Goal: Ask a question: Seek information or help from site administrators or community

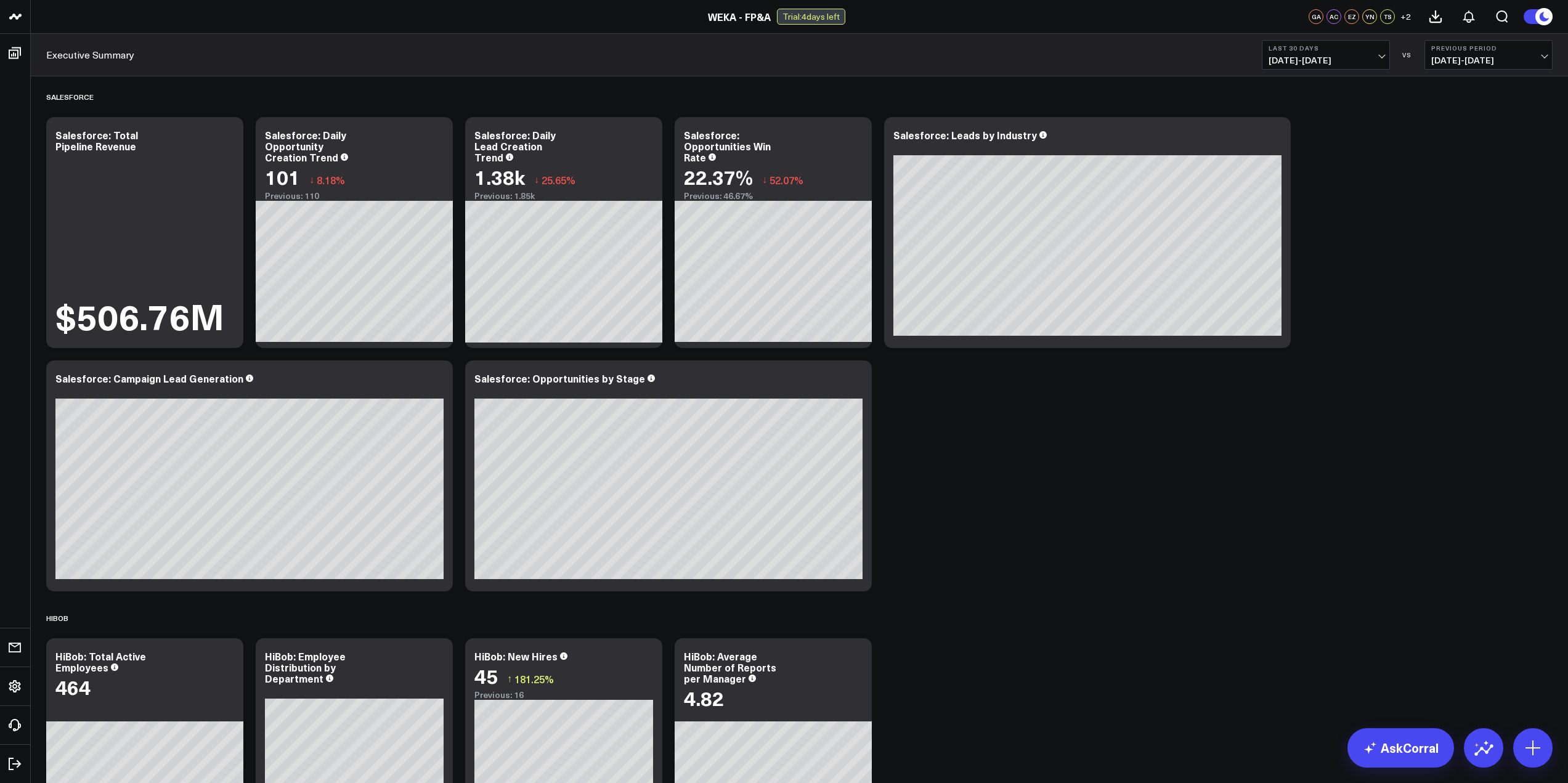
drag, startPoint x: 1172, startPoint y: 496, endPoint x: 1152, endPoint y: 543, distance: 51.1
click at [1172, 498] on div "Salesforce Modify via AI Copy link to widget Ask support Remove Create linked c…" at bounding box center [799, 614] width 1519 height 1077
click at [1152, 543] on div "Salesforce Modify via AI Copy link to widget Ask support Remove Create linked c…" at bounding box center [799, 614] width 1519 height 1077
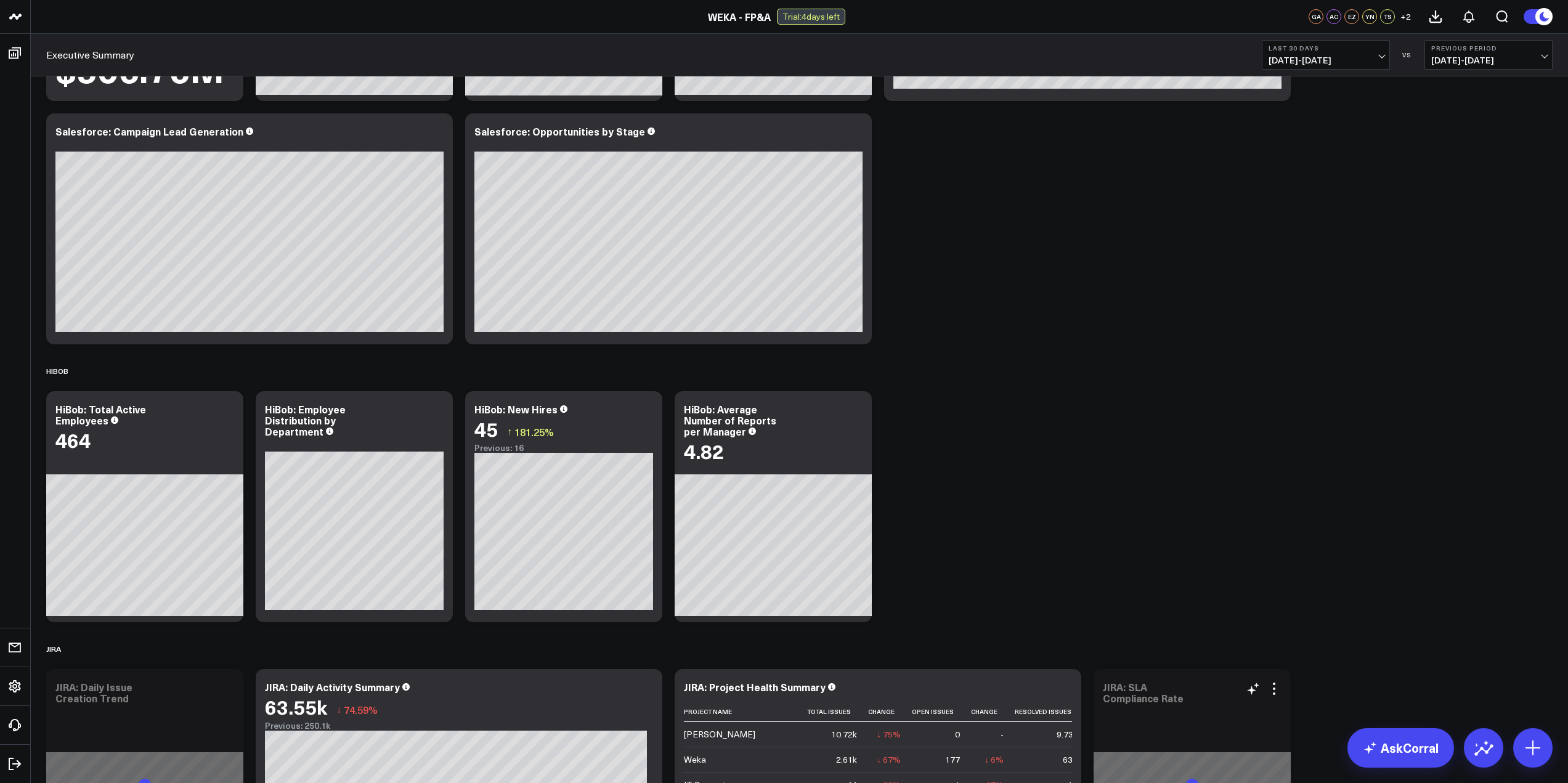
scroll to position [444, 0]
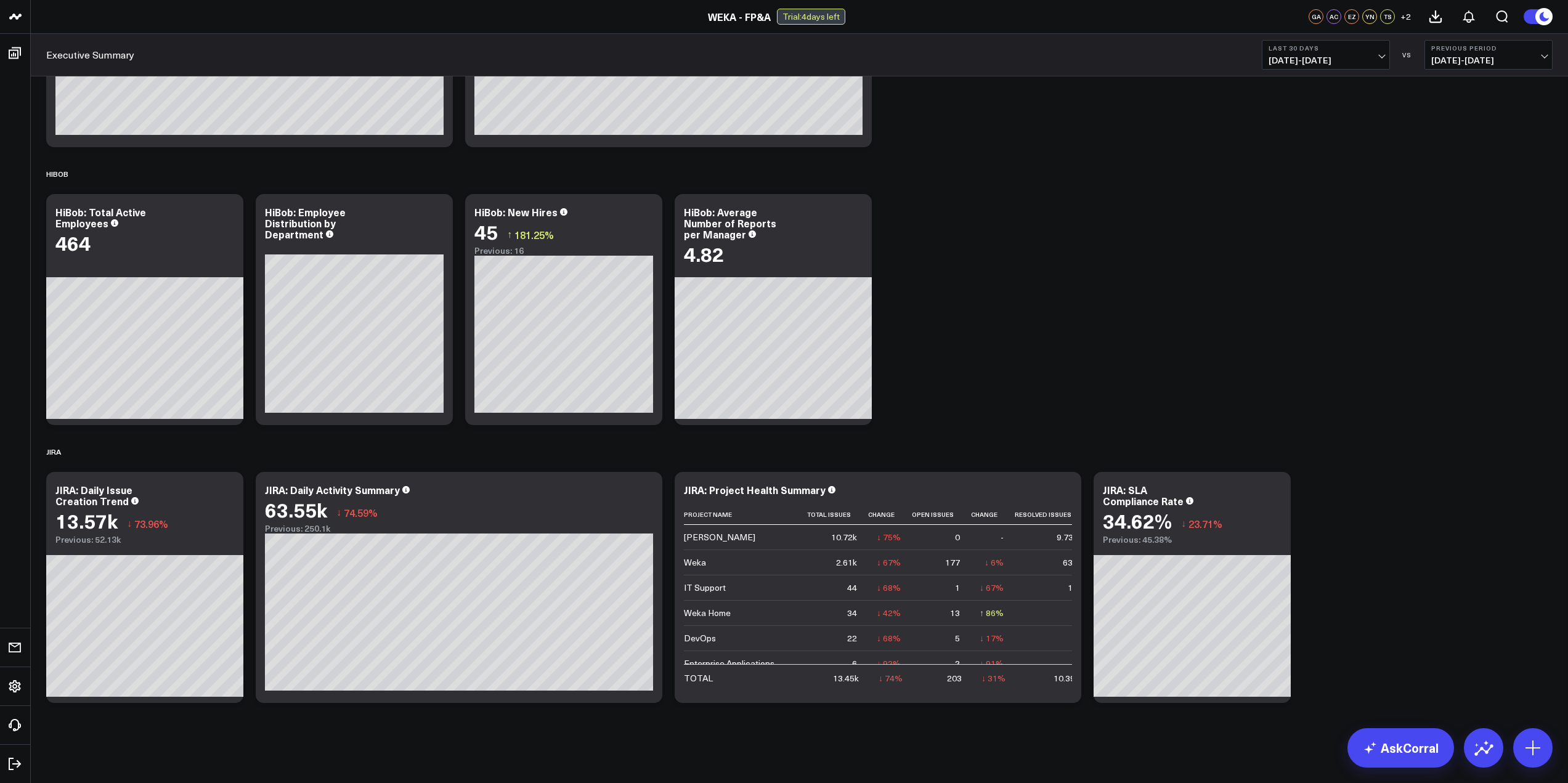
drag, startPoint x: 1054, startPoint y: 300, endPoint x: 1093, endPoint y: 320, distance: 43.8
click at [1057, 301] on div "Salesforce Modify via AI Copy link to widget Ask support Remove Create linked c…" at bounding box center [799, 170] width 1519 height 1077
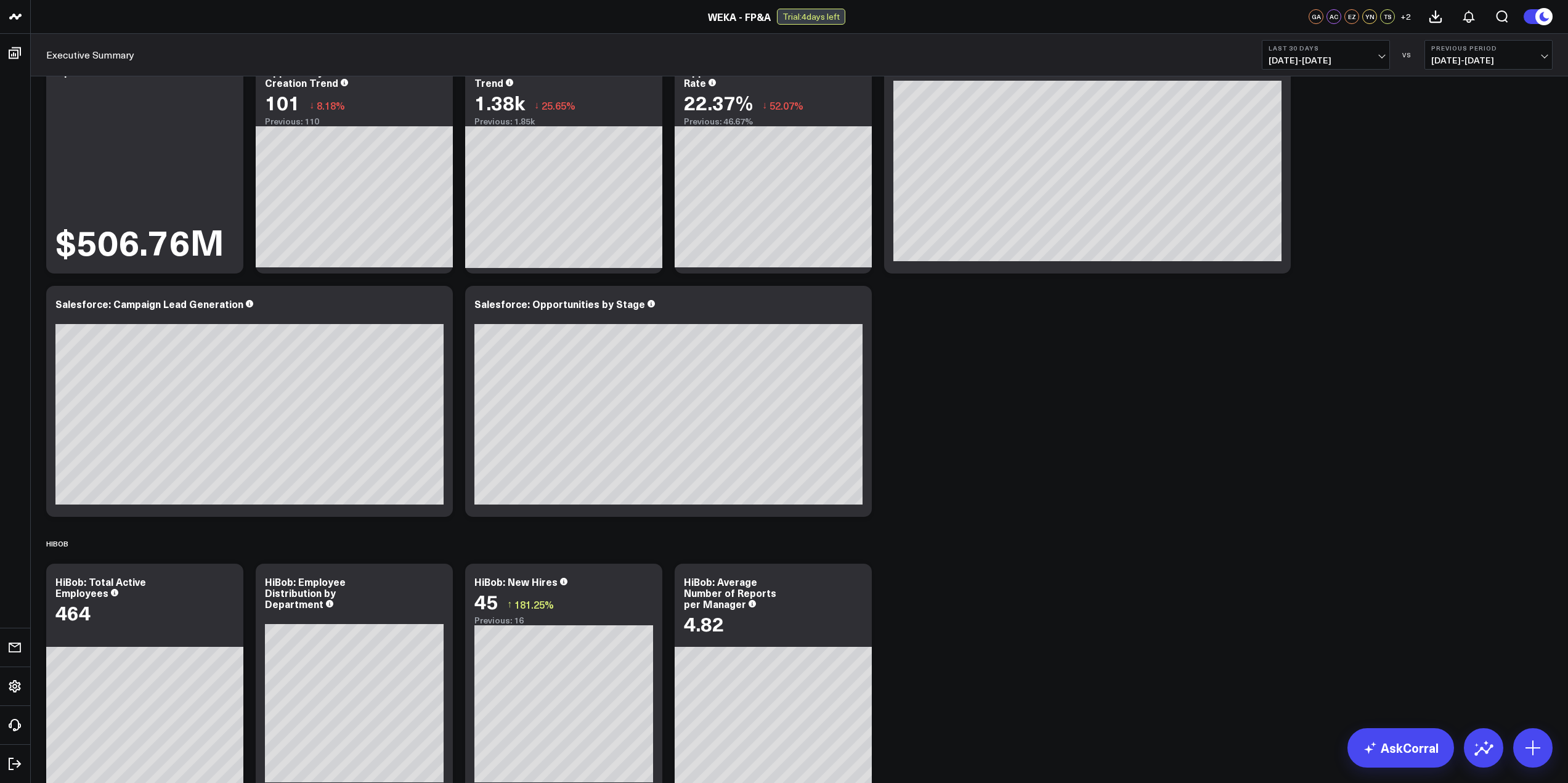
scroll to position [0, 0]
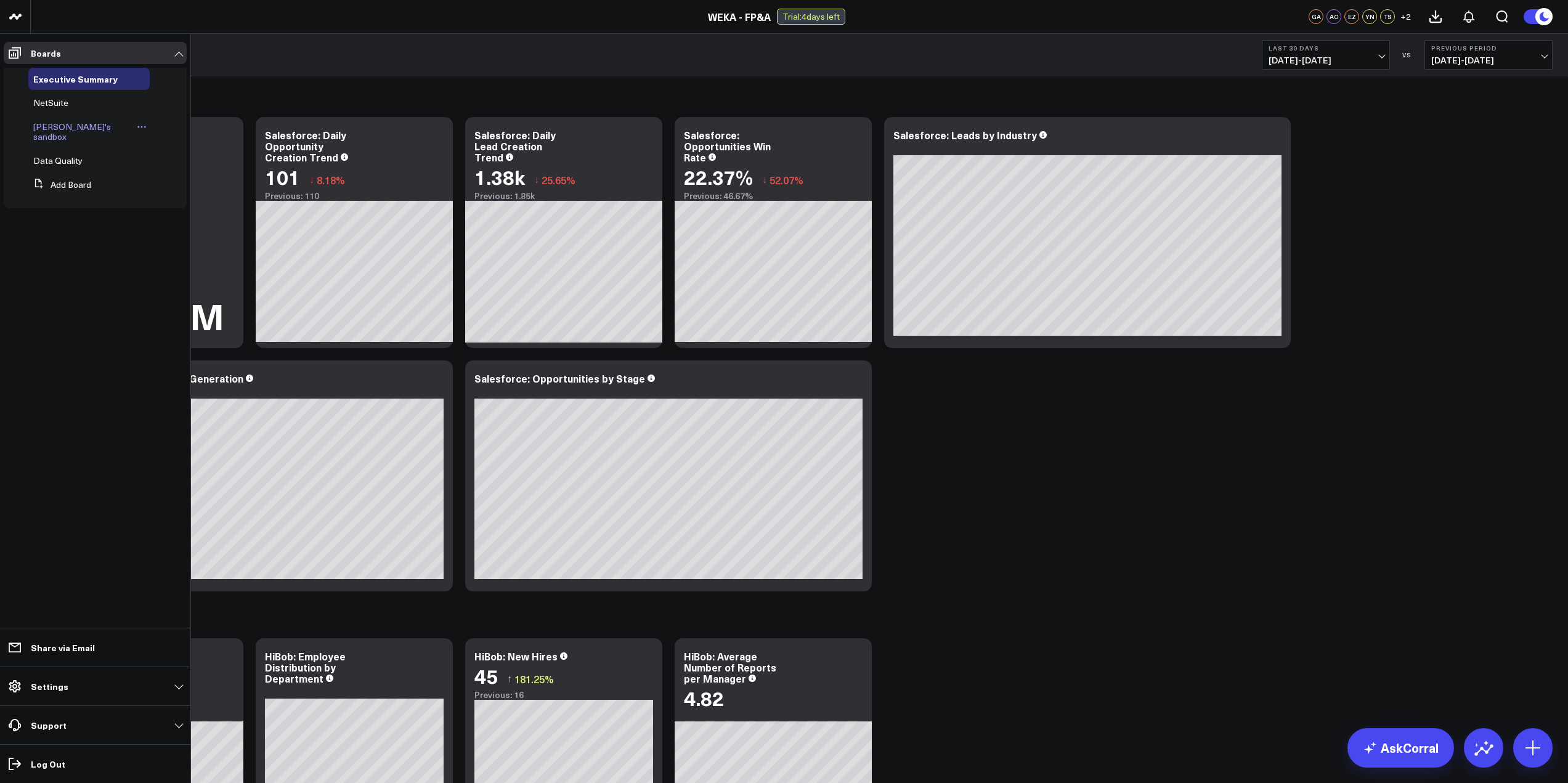
click at [84, 130] on span "[PERSON_NAME]'s sandbox" at bounding box center [72, 131] width 78 height 22
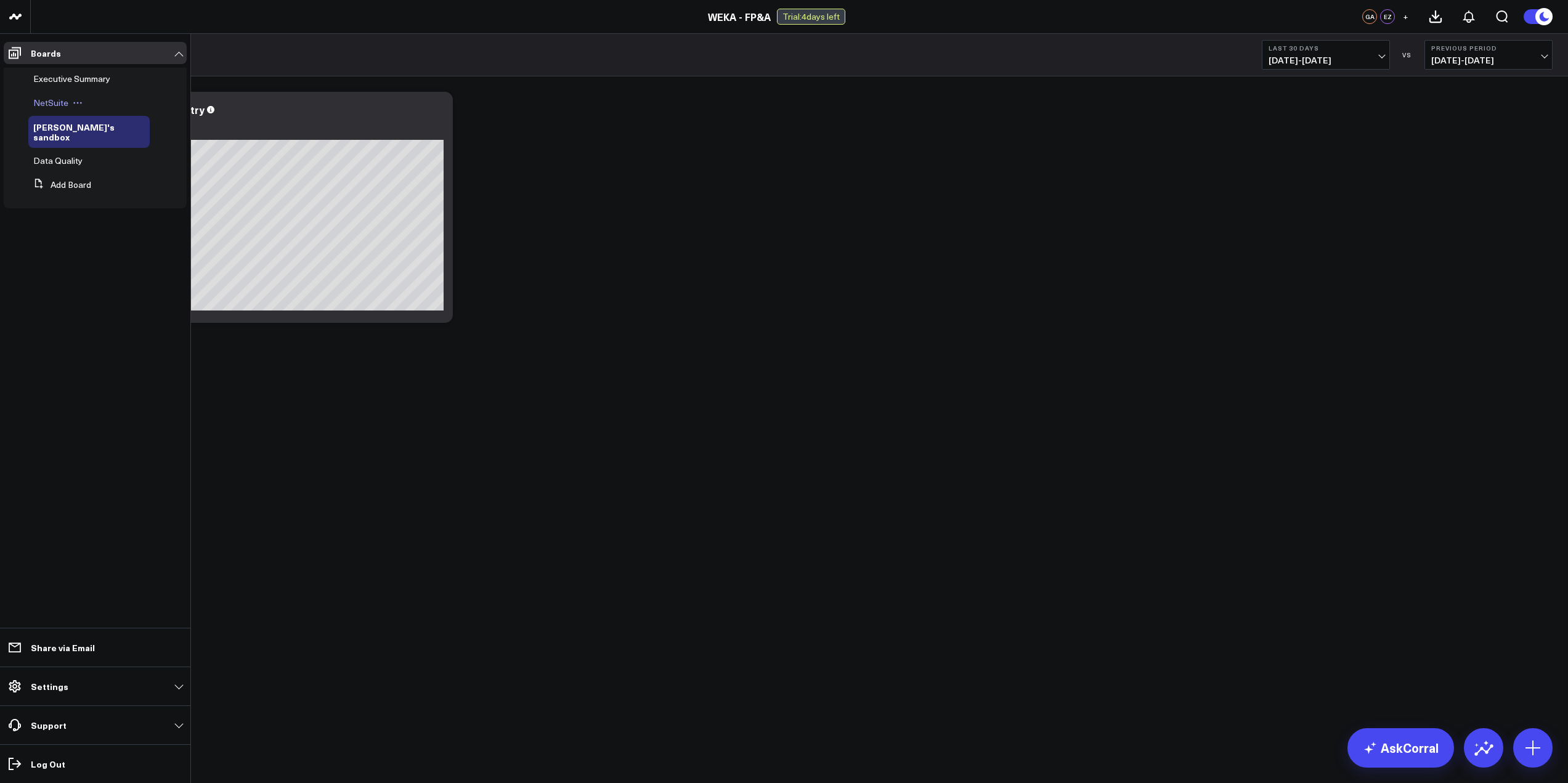
click at [61, 102] on span "NetSuite" at bounding box center [50, 103] width 35 height 12
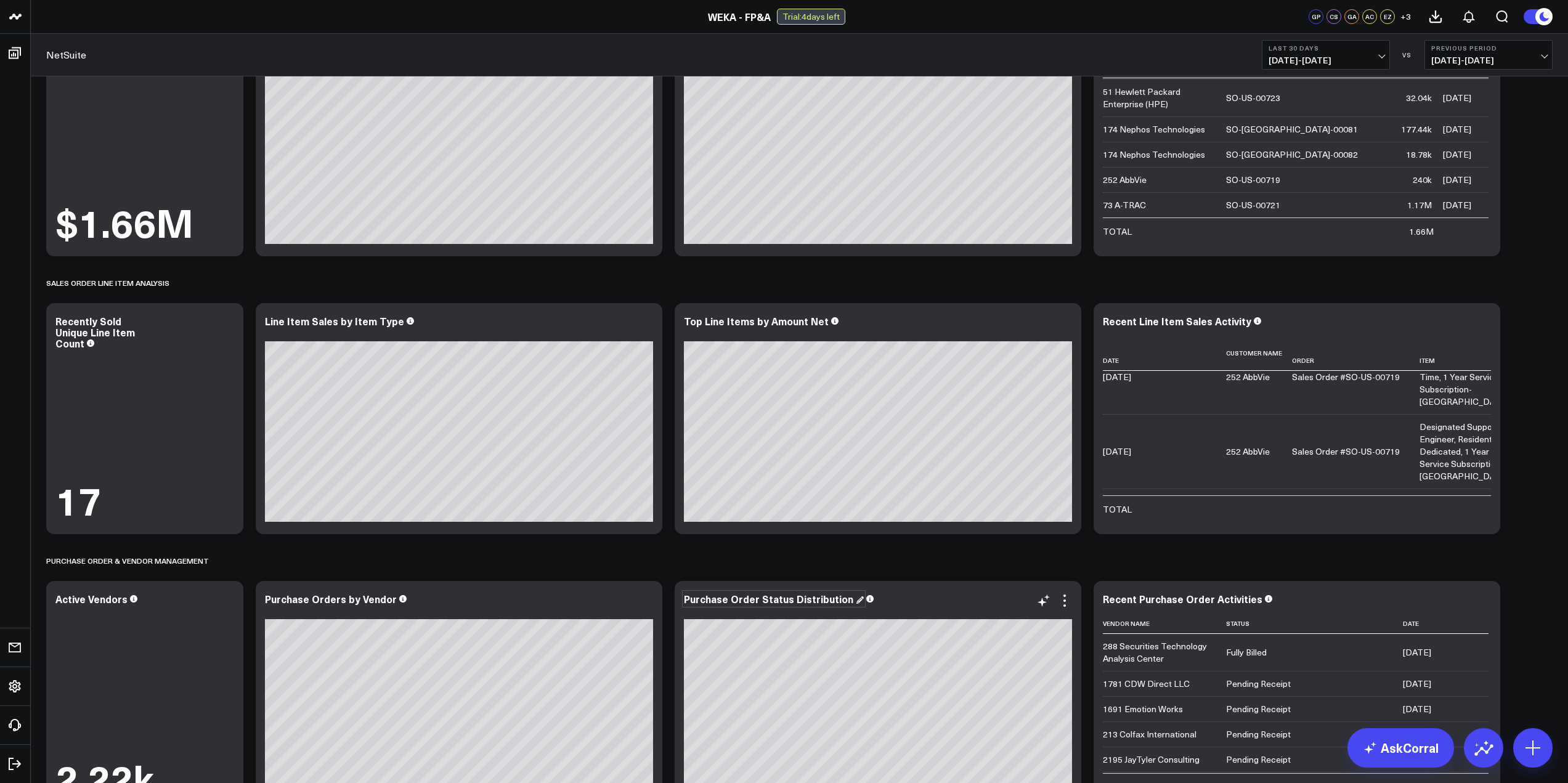
scroll to position [479, 0]
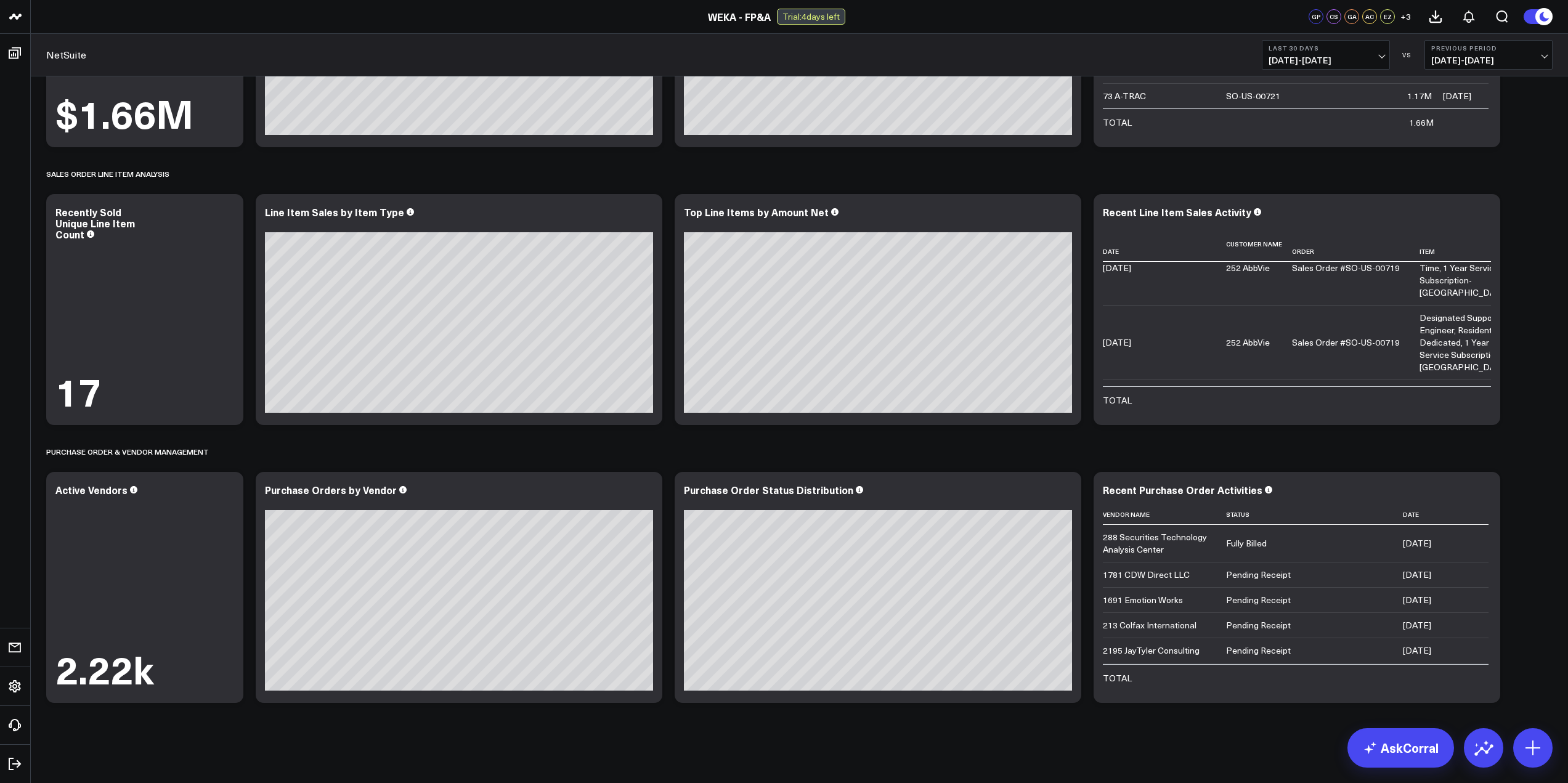
click at [816, 745] on div "FINANCIAL PERFORMANCE OVERVIEW Modify via AI Copy link to widget Ask support Re…" at bounding box center [800, 190] width 1537 height 1185
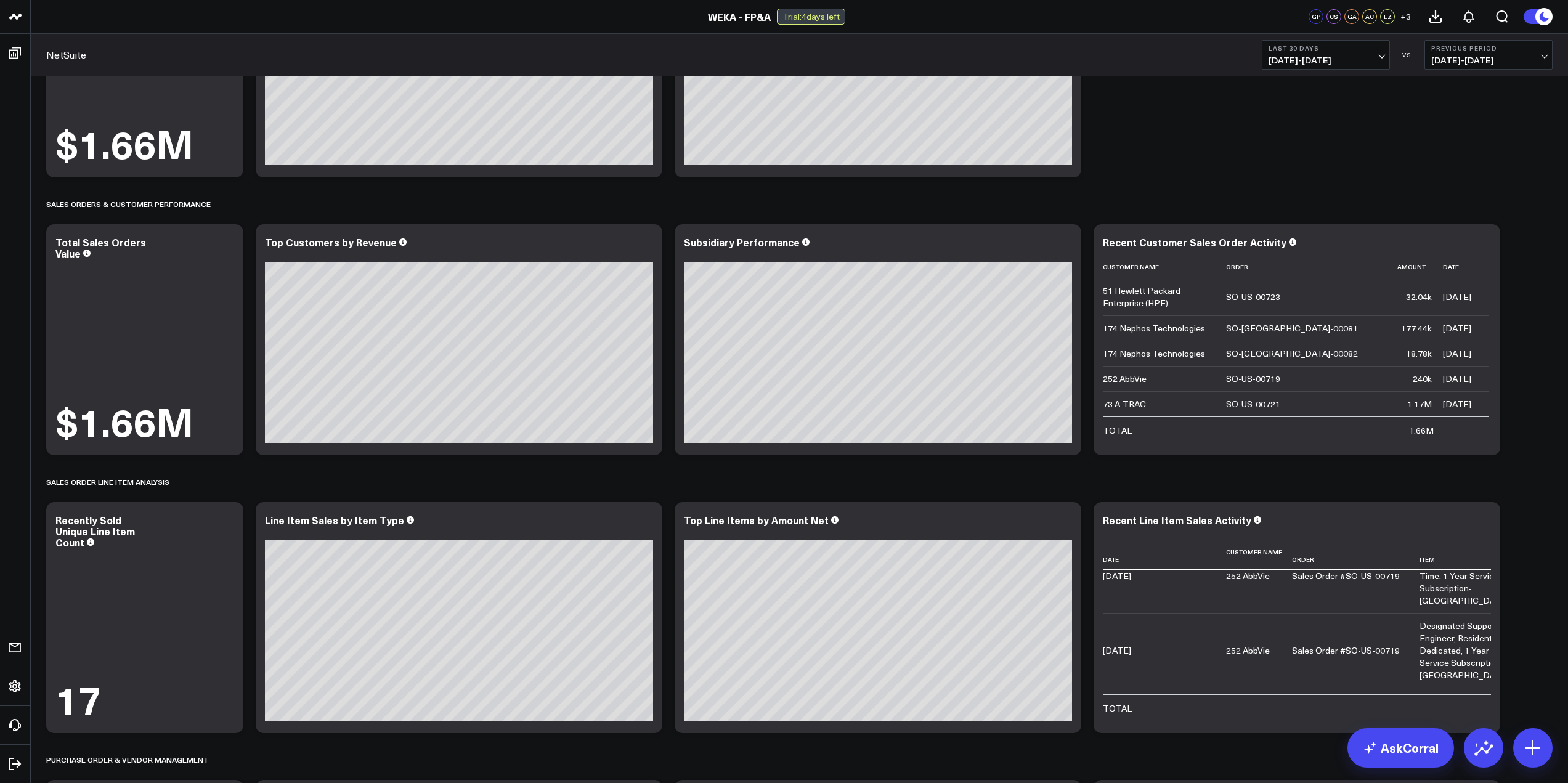
scroll to position [0, 0]
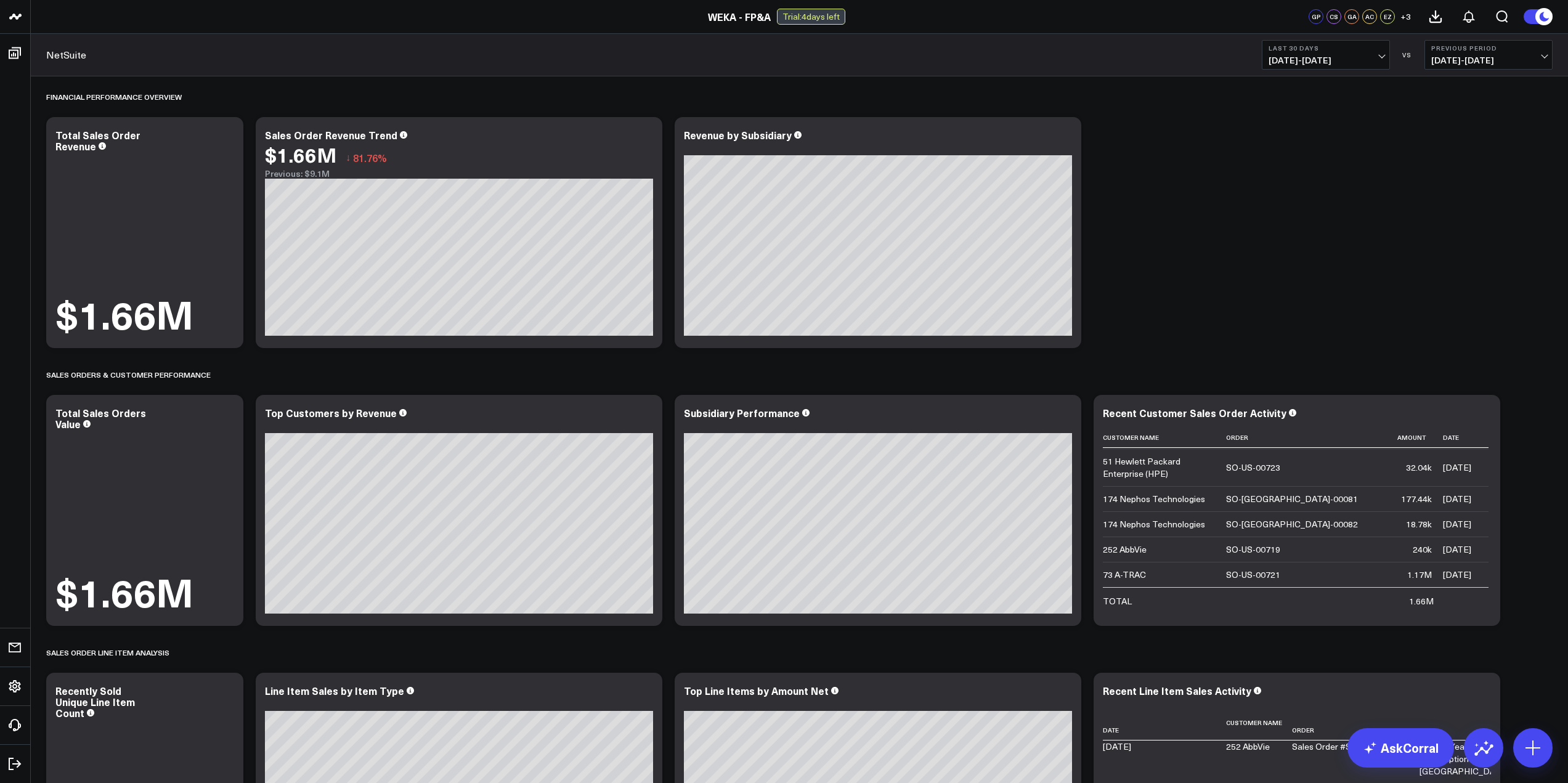
click at [1234, 228] on div "FINANCIAL PERFORMANCE OVERVIEW Modify via AI Copy link to widget Ask support Re…" at bounding box center [799, 632] width 1519 height 1111
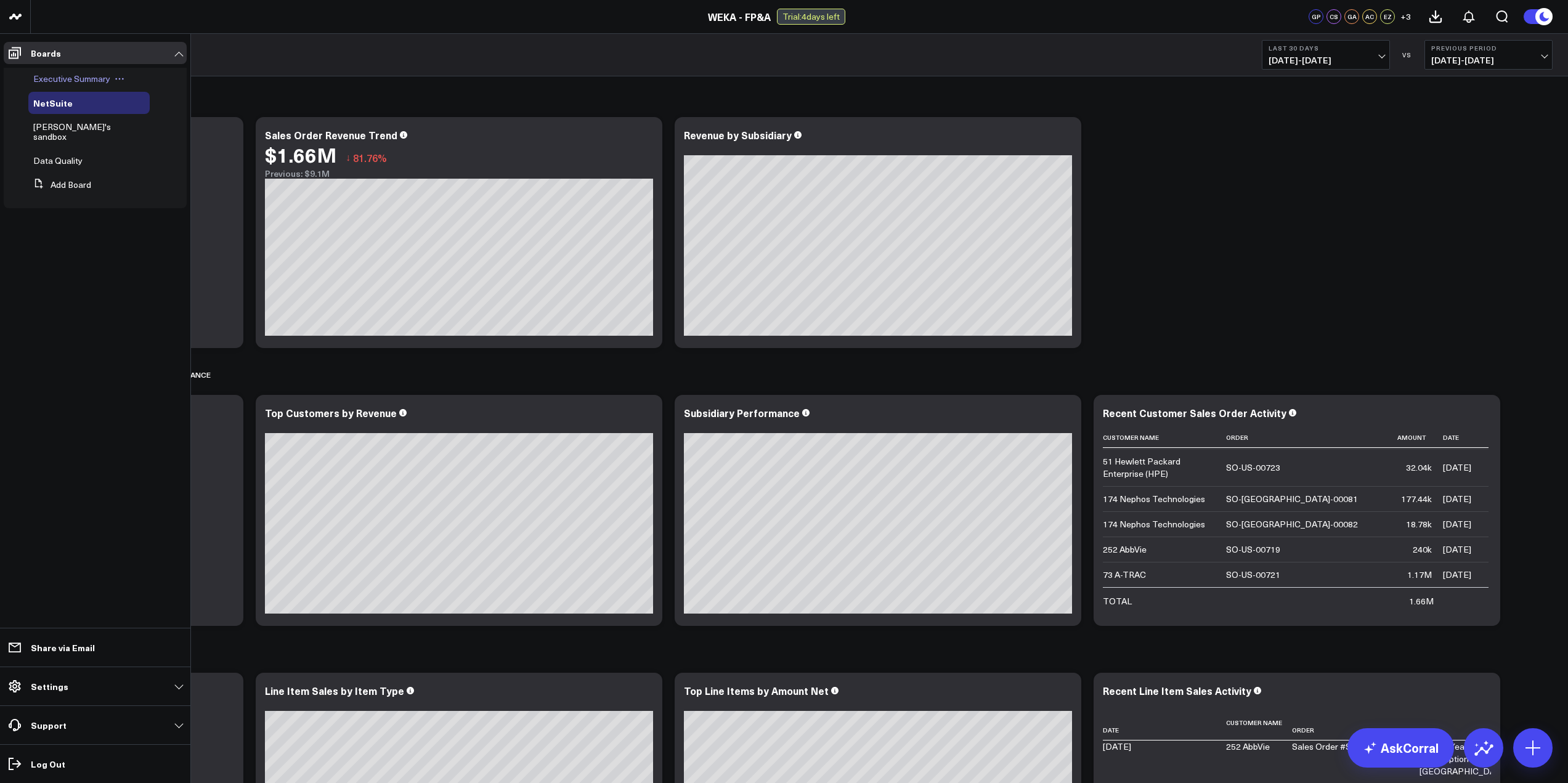
click at [98, 80] on span "Executive Summary" at bounding box center [71, 79] width 77 height 12
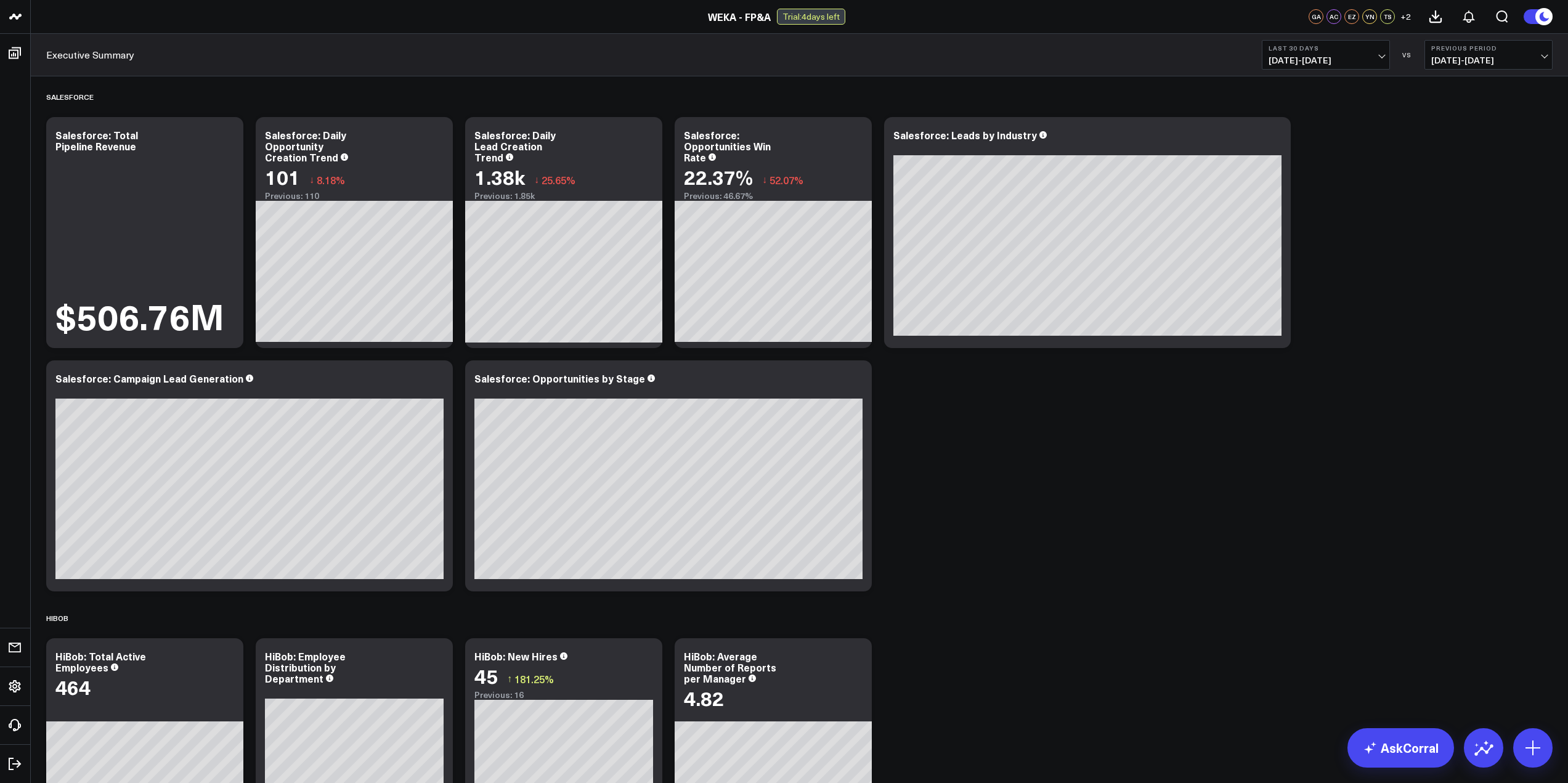
drag, startPoint x: 1236, startPoint y: 529, endPoint x: 1091, endPoint y: 548, distance: 146.2
click at [1220, 529] on div "Salesforce Modify via AI Copy link to widget Ask support Remove Create linked c…" at bounding box center [799, 614] width 1519 height 1077
click at [1087, 548] on div "Salesforce Modify via AI Copy link to widget Ask support Remove Create linked c…" at bounding box center [799, 614] width 1519 height 1077
click at [1498, 16] on icon "Open search" at bounding box center [1501, 16] width 15 height 15
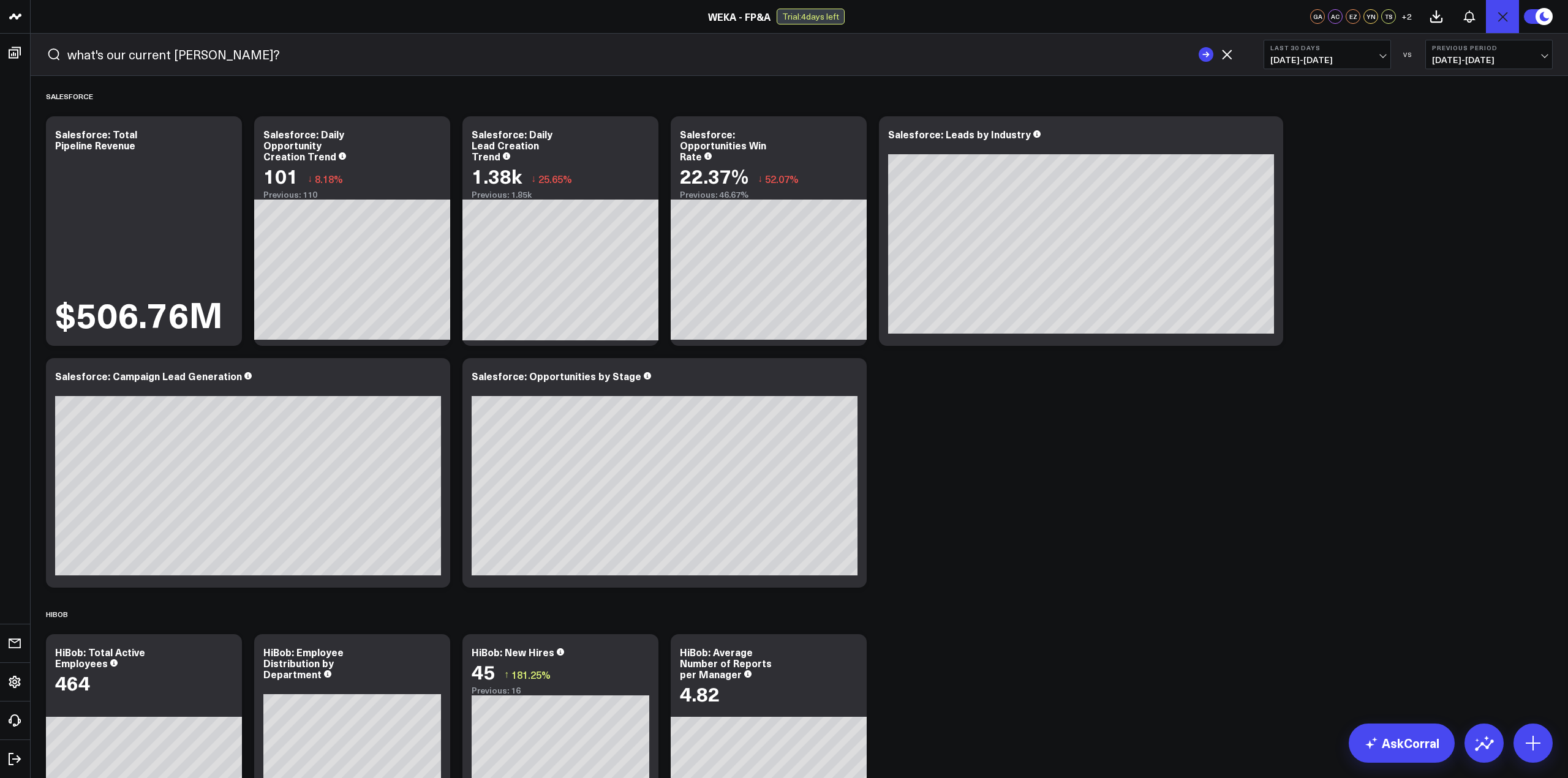
click at [1199, 47] on button "submit" at bounding box center [1205, 54] width 15 height 15
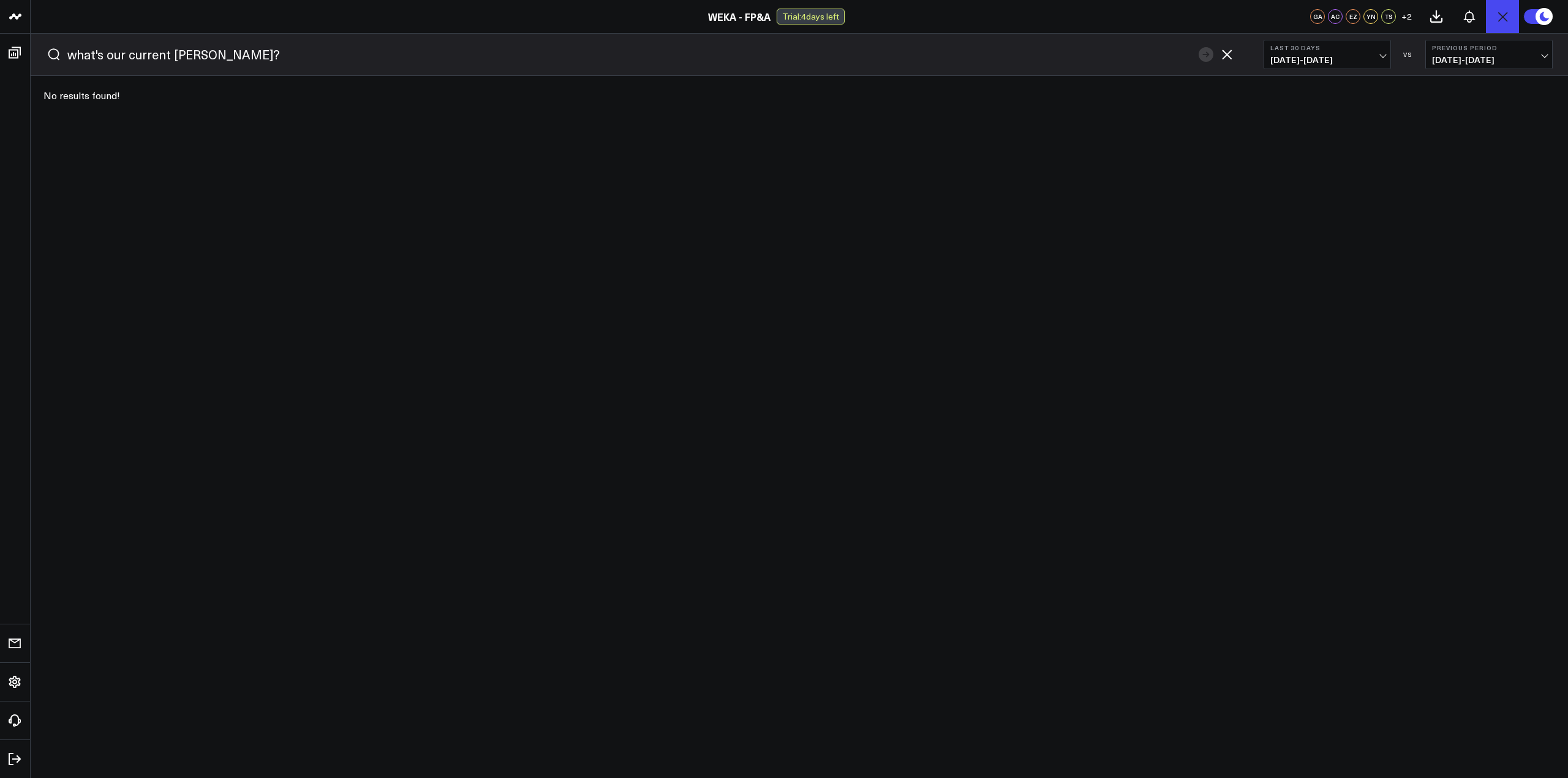
drag, startPoint x: 168, startPoint y: 54, endPoint x: -109, endPoint y: 58, distance: 277.0
click at [0, 58] on html "WEKA - FP&A WEKA - FP&A Trial: 4 days left GA AC EZ YN TS + 2 what's our curren…" at bounding box center [784, 610] width 1568 height 1219
click at [1199, 47] on button "submit" at bounding box center [1205, 54] width 15 height 15
click at [156, 56] on input "CARR?" at bounding box center [629, 54] width 1125 height 18
type input "CARR"
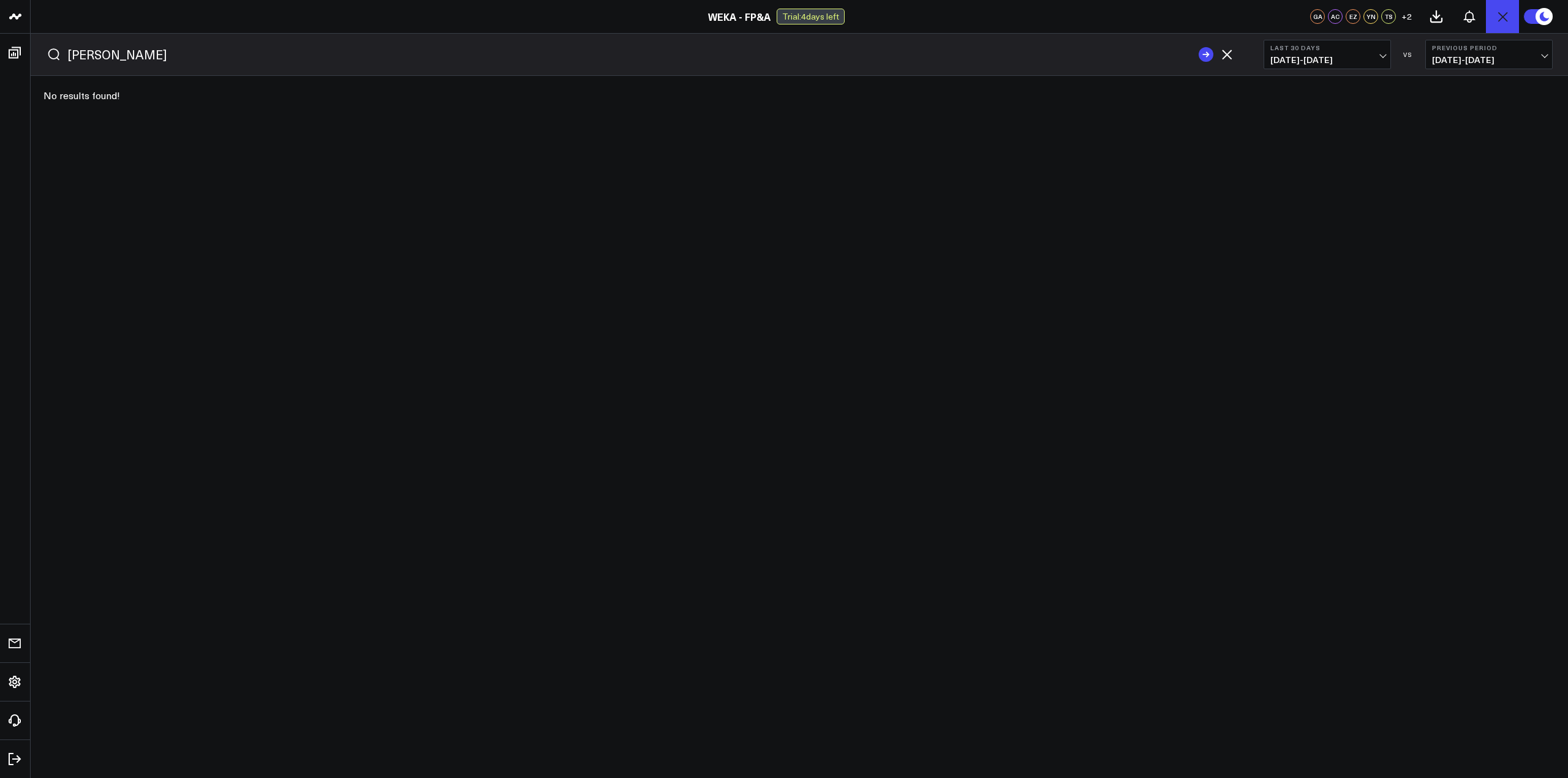
click at [1199, 47] on button "submit" at bounding box center [1205, 54] width 15 height 15
drag, startPoint x: 1410, startPoint y: 176, endPoint x: 1419, endPoint y: 180, distance: 9.8
click at [1411, 176] on div "No results found!" at bounding box center [799, 427] width 1536 height 702
click at [1227, 54] on icon "button" at bounding box center [1226, 54] width 9 height 9
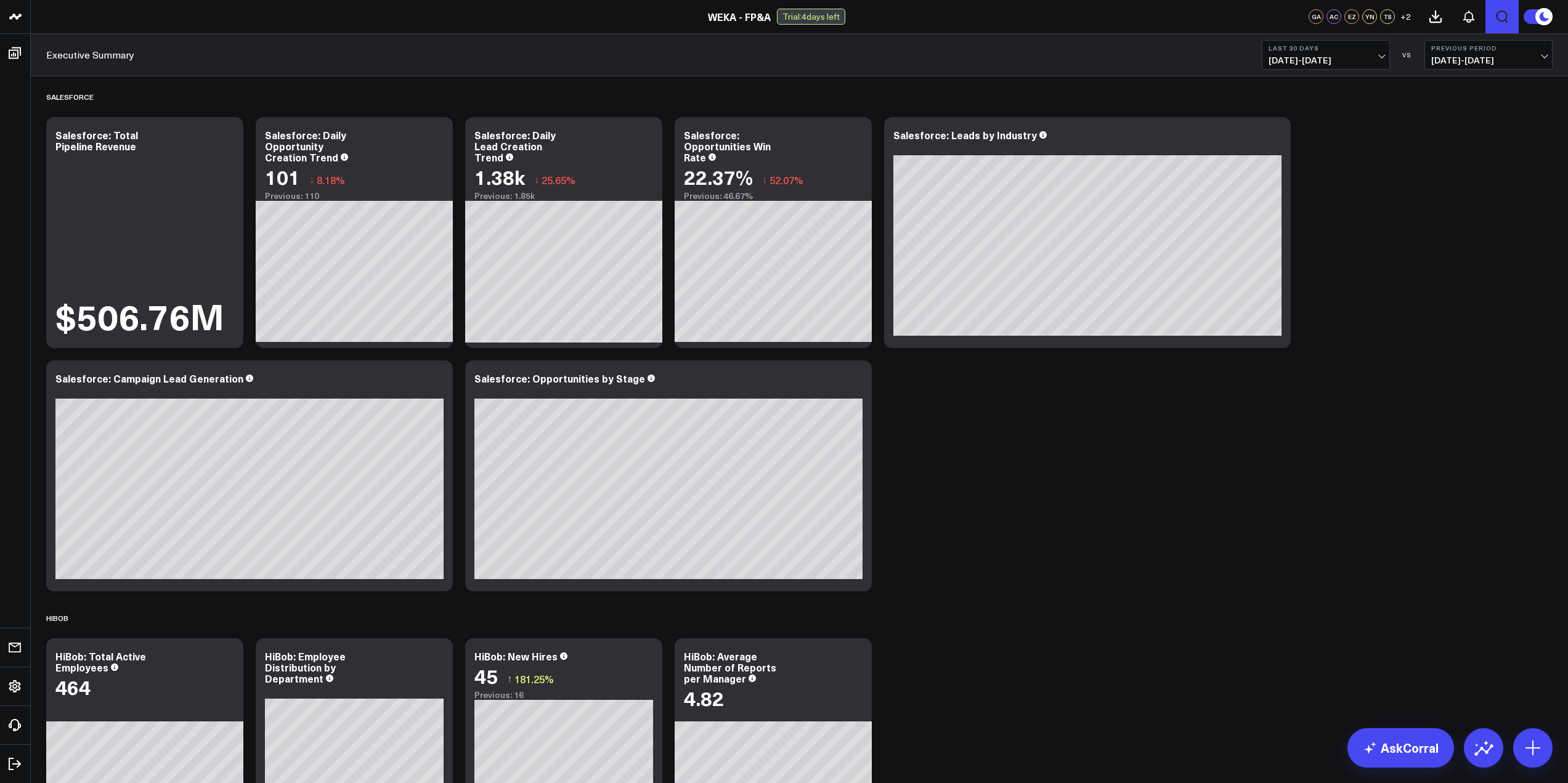
drag, startPoint x: 1237, startPoint y: 572, endPoint x: 1243, endPoint y: 556, distance: 17.1
click at [1236, 570] on div "Salesforce Modify via AI Copy link to widget Ask support Remove Create linked c…" at bounding box center [799, 614] width 1519 height 1077
click at [1309, 507] on div "Salesforce Modify via AI Copy link to widget Ask support Remove Create linked c…" at bounding box center [799, 614] width 1519 height 1077
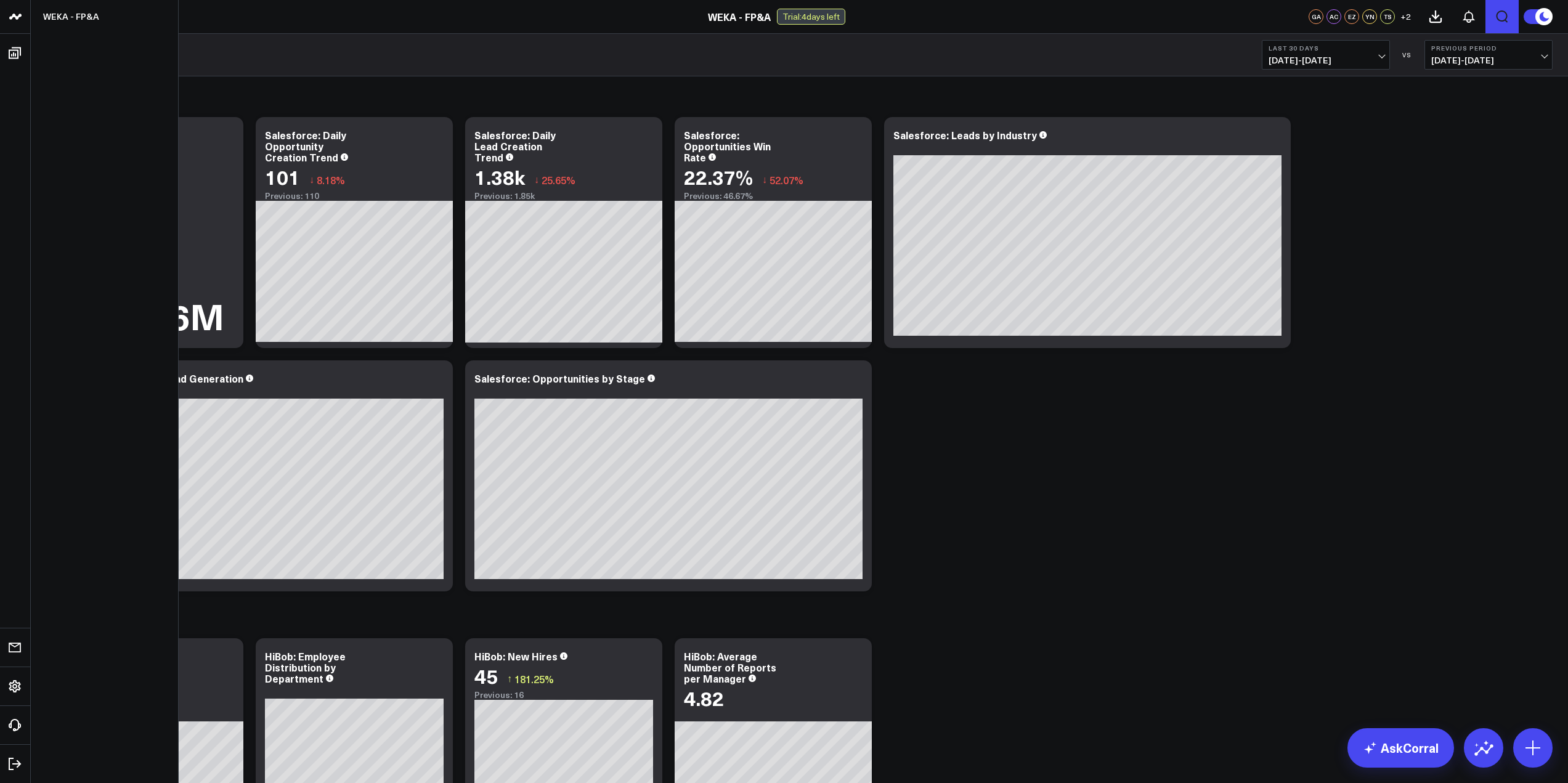
click at [18, 17] on icon at bounding box center [15, 16] width 15 height 15
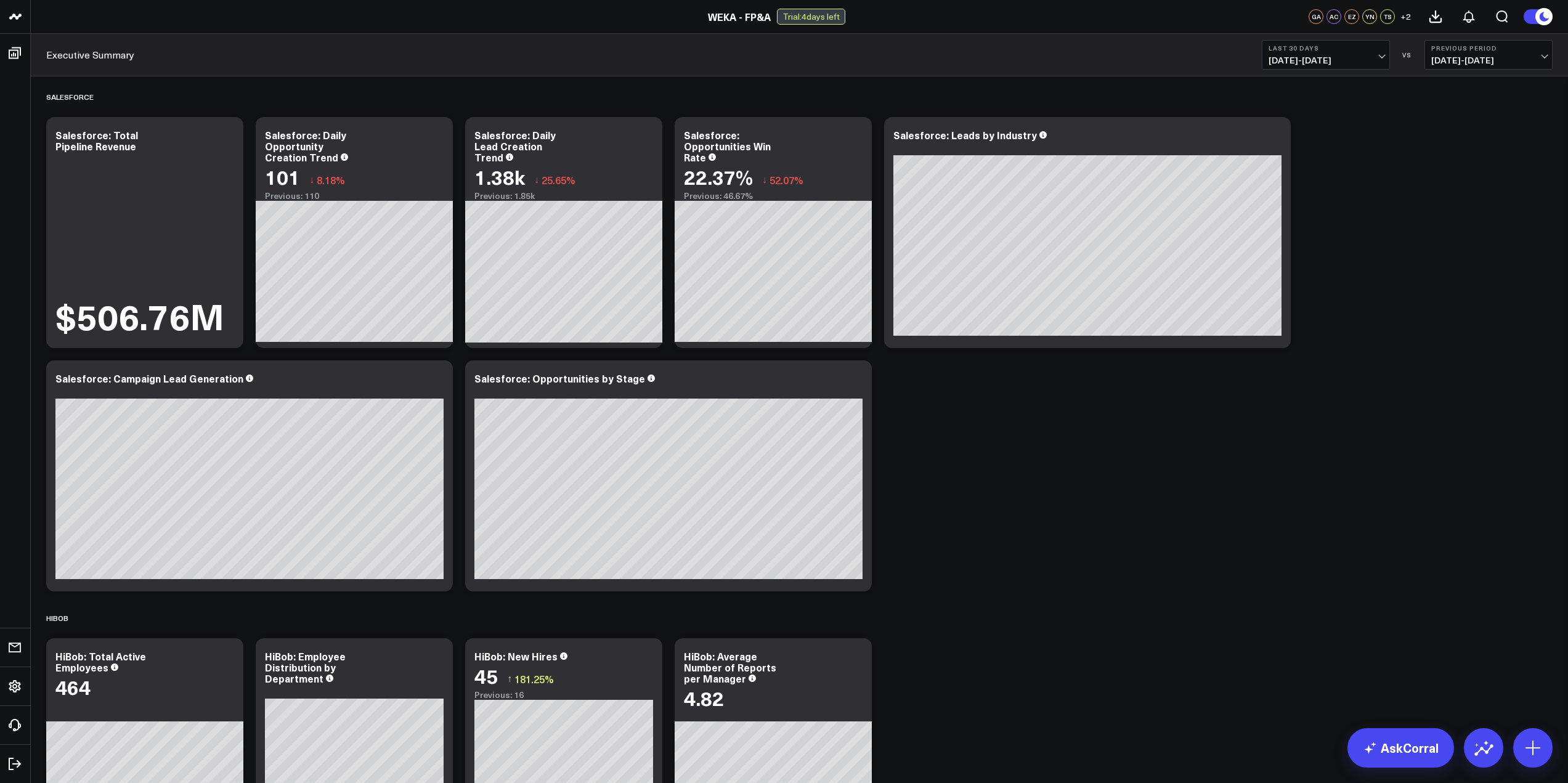
drag, startPoint x: 1239, startPoint y: 551, endPoint x: 1076, endPoint y: 585, distance: 166.5
click at [1234, 551] on div "Salesforce Modify via AI Copy link to widget Ask support Remove Create linked c…" at bounding box center [799, 614] width 1519 height 1077
click at [1076, 585] on div "Salesforce Modify via AI Copy link to widget Ask support Remove Create linked c…" at bounding box center [799, 614] width 1519 height 1077
drag, startPoint x: 1357, startPoint y: 524, endPoint x: 1333, endPoint y: 534, distance: 26.0
click at [1353, 525] on div "Salesforce Modify via AI Copy link to widget Ask support Remove Create linked c…" at bounding box center [799, 614] width 1519 height 1077
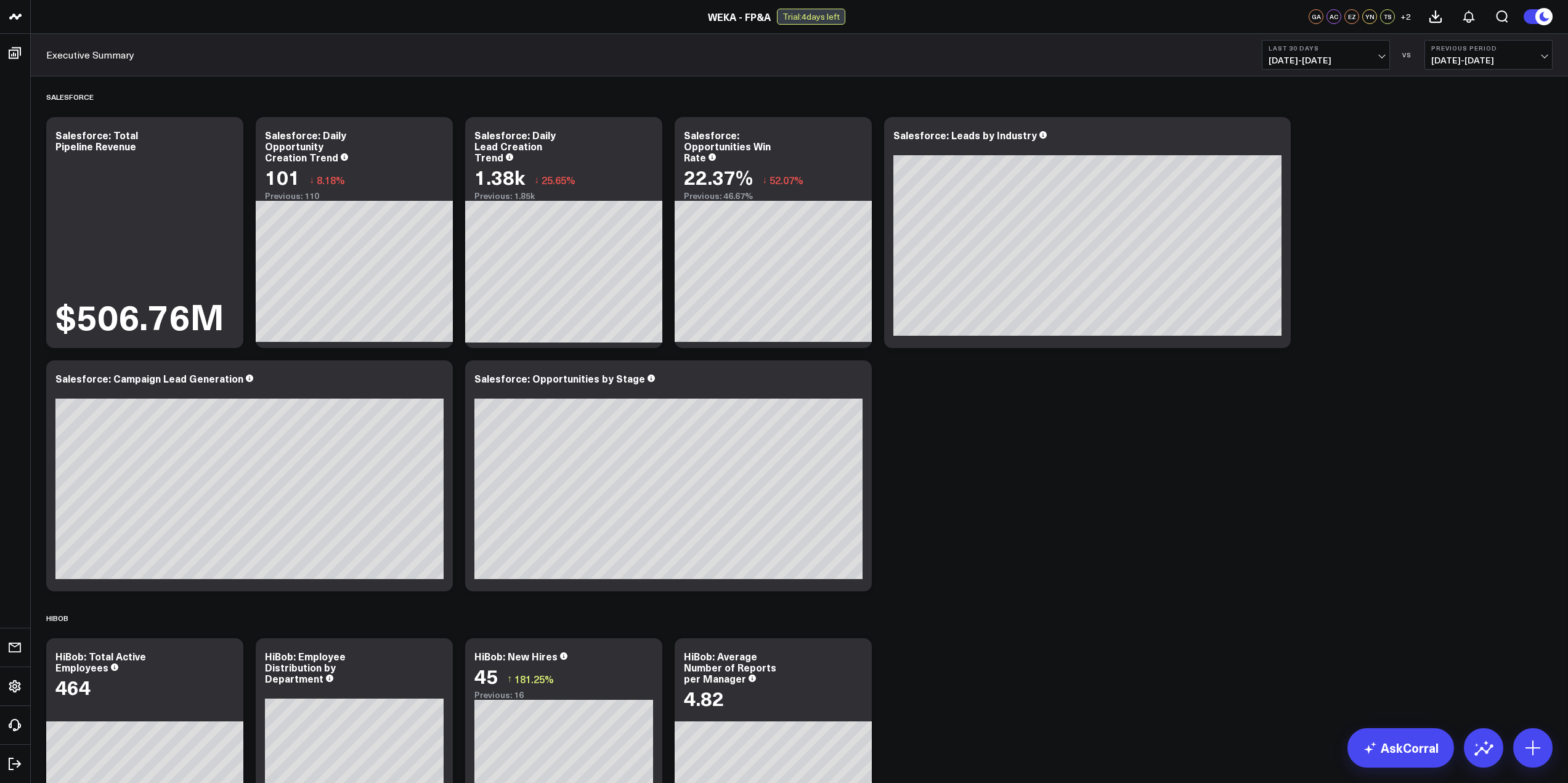
click at [1207, 573] on div "Salesforce Modify via AI Copy link to widget Ask support Remove Create linked c…" at bounding box center [799, 614] width 1519 height 1077
click at [1400, 752] on link "AskCorral" at bounding box center [1400, 748] width 106 height 40
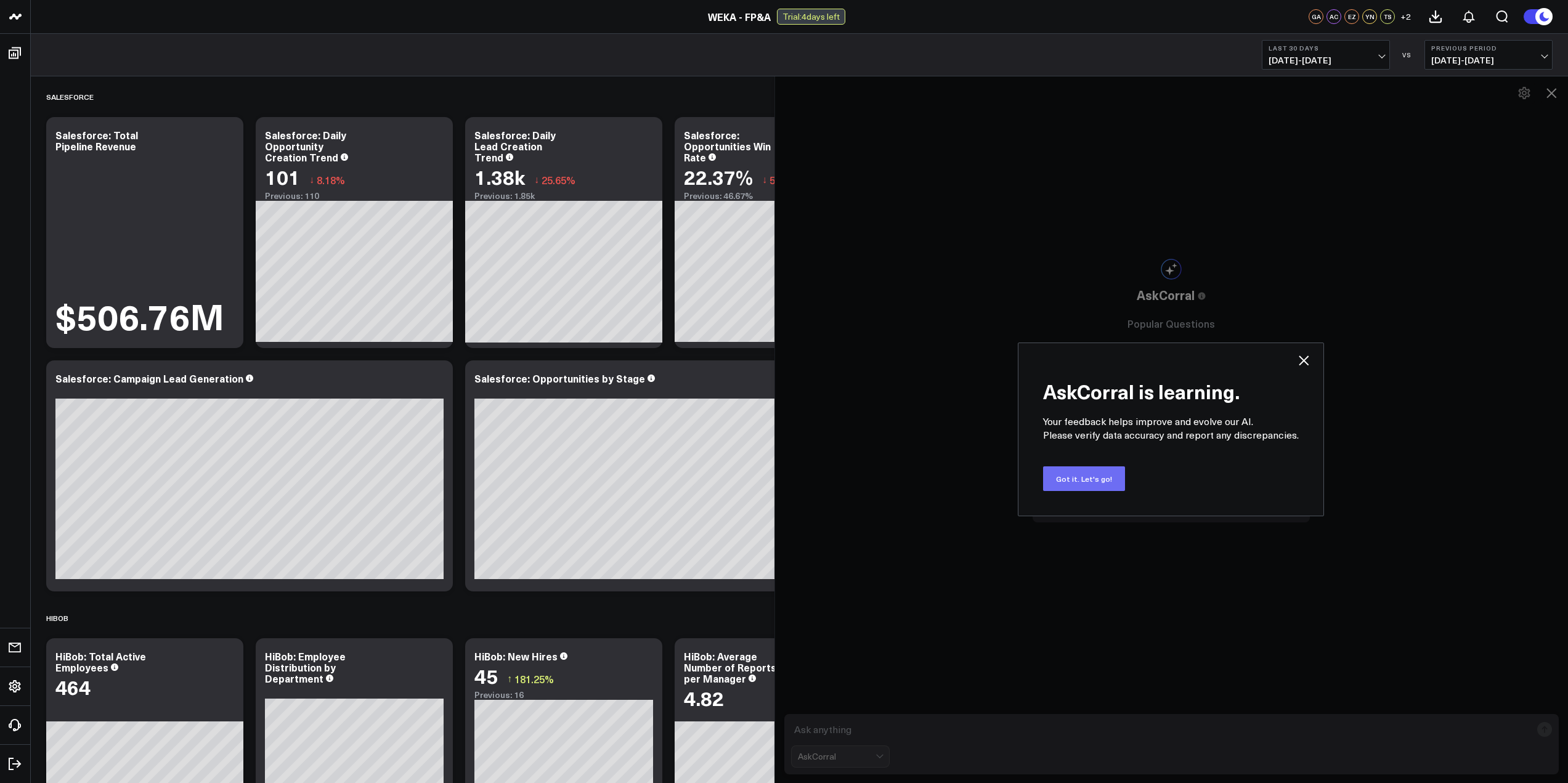
click at [1095, 487] on button "Got it. Let's go!" at bounding box center [1084, 479] width 82 height 25
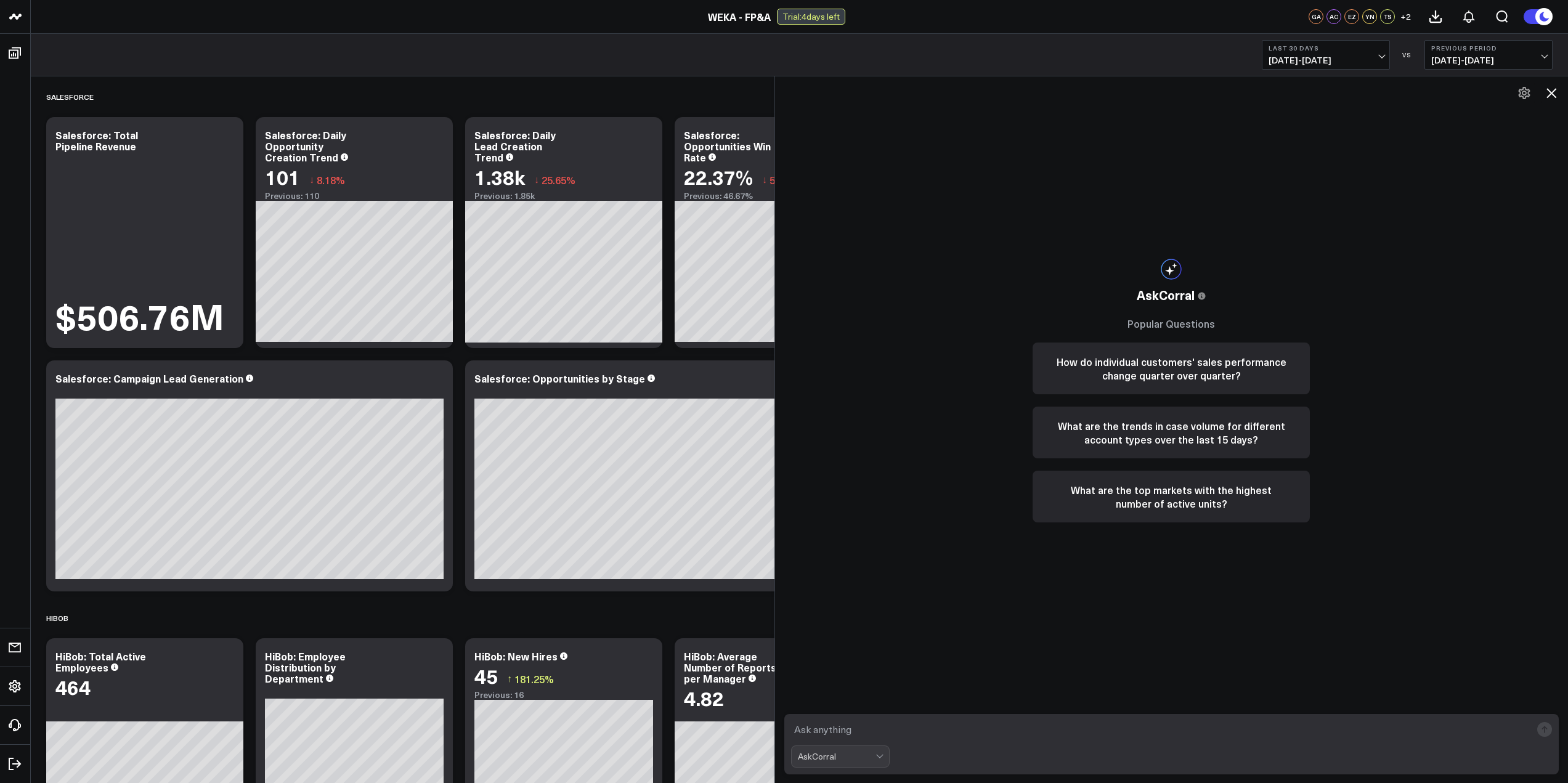
click at [897, 735] on textarea at bounding box center [1161, 729] width 741 height 22
type textarea "what's our current [PERSON_NAME]?"
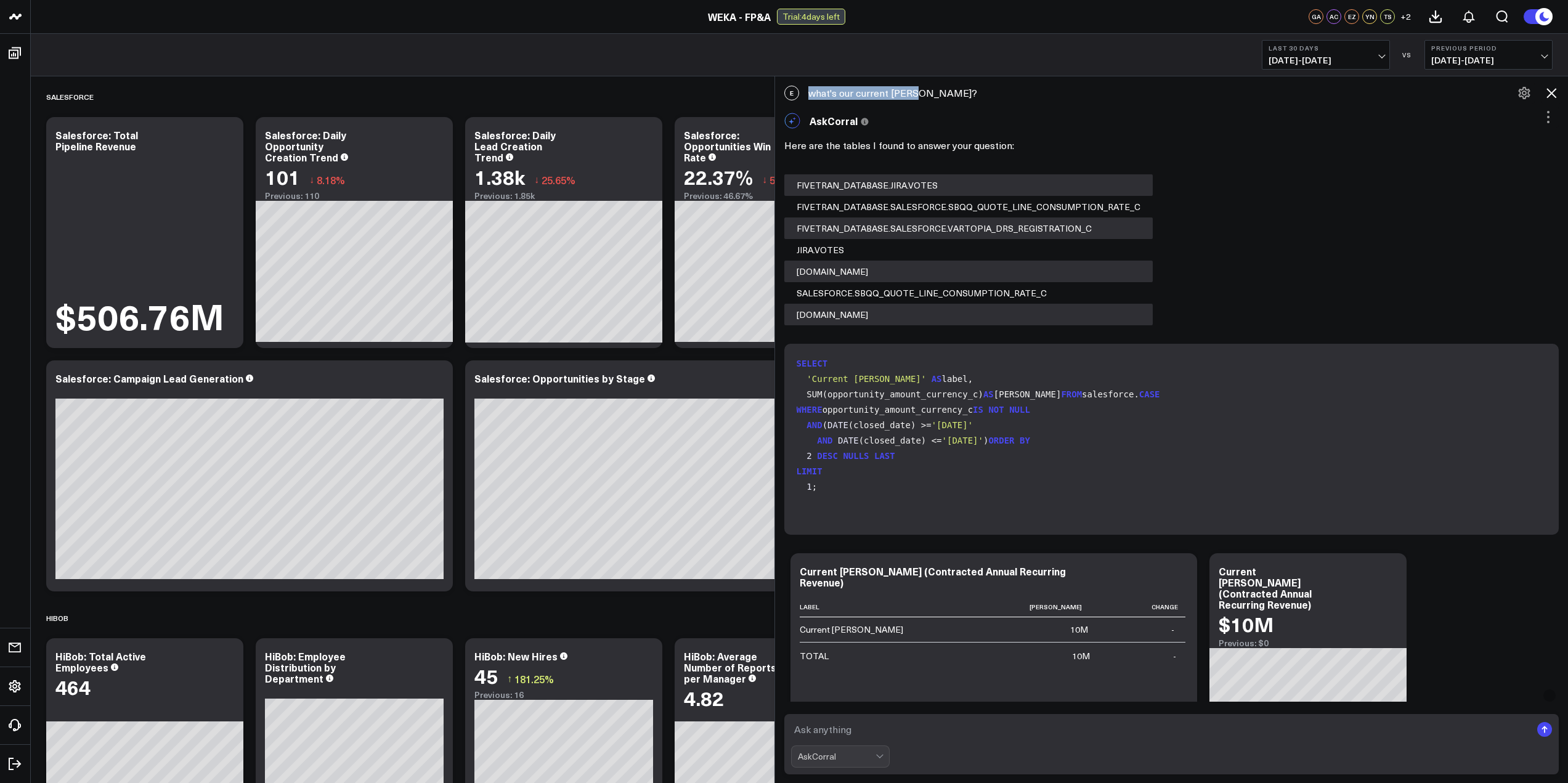
drag, startPoint x: 811, startPoint y: 97, endPoint x: 924, endPoint y: 92, distance: 113.1
click at [924, 92] on div "E what's our current [PERSON_NAME]?" at bounding box center [1172, 92] width 794 height 27
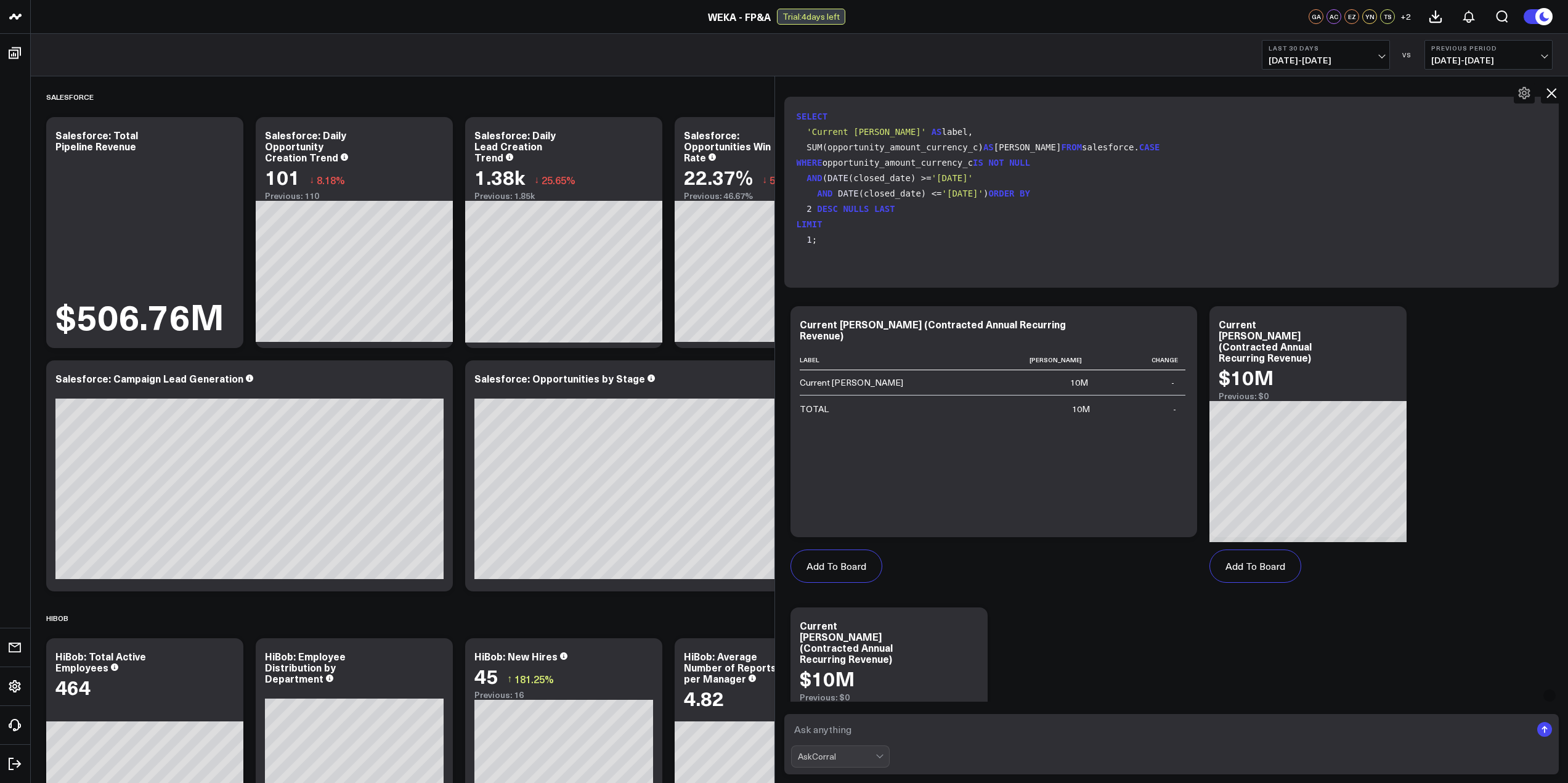
scroll to position [493, 0]
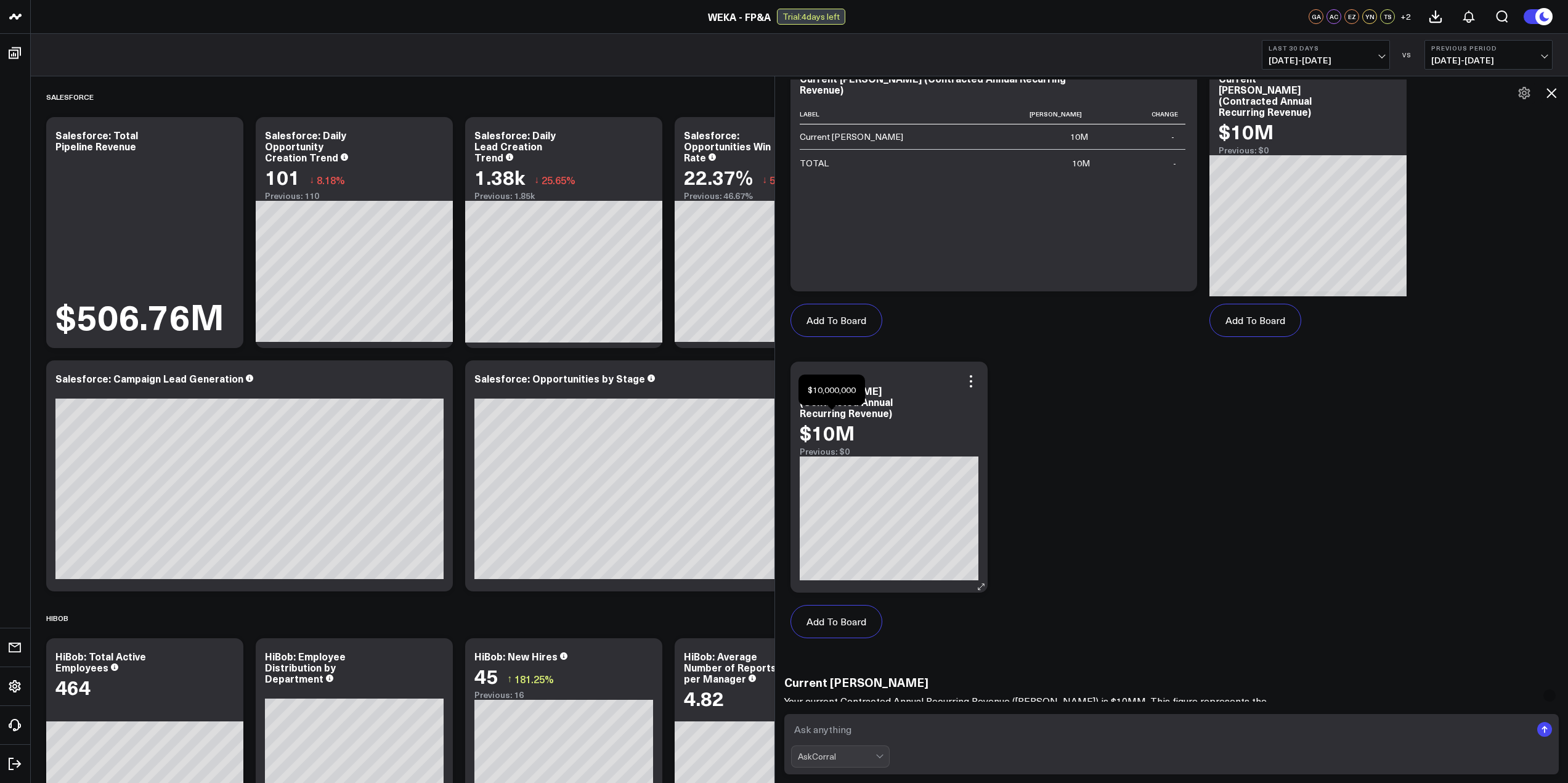
drag, startPoint x: 865, startPoint y: 423, endPoint x: 803, endPoint y: 422, distance: 62.0
click at [803, 423] on div "Current [PERSON_NAME] (Contracted Annual Recurring Revenue) $10M Previous: $0" at bounding box center [889, 476] width 197 height 231
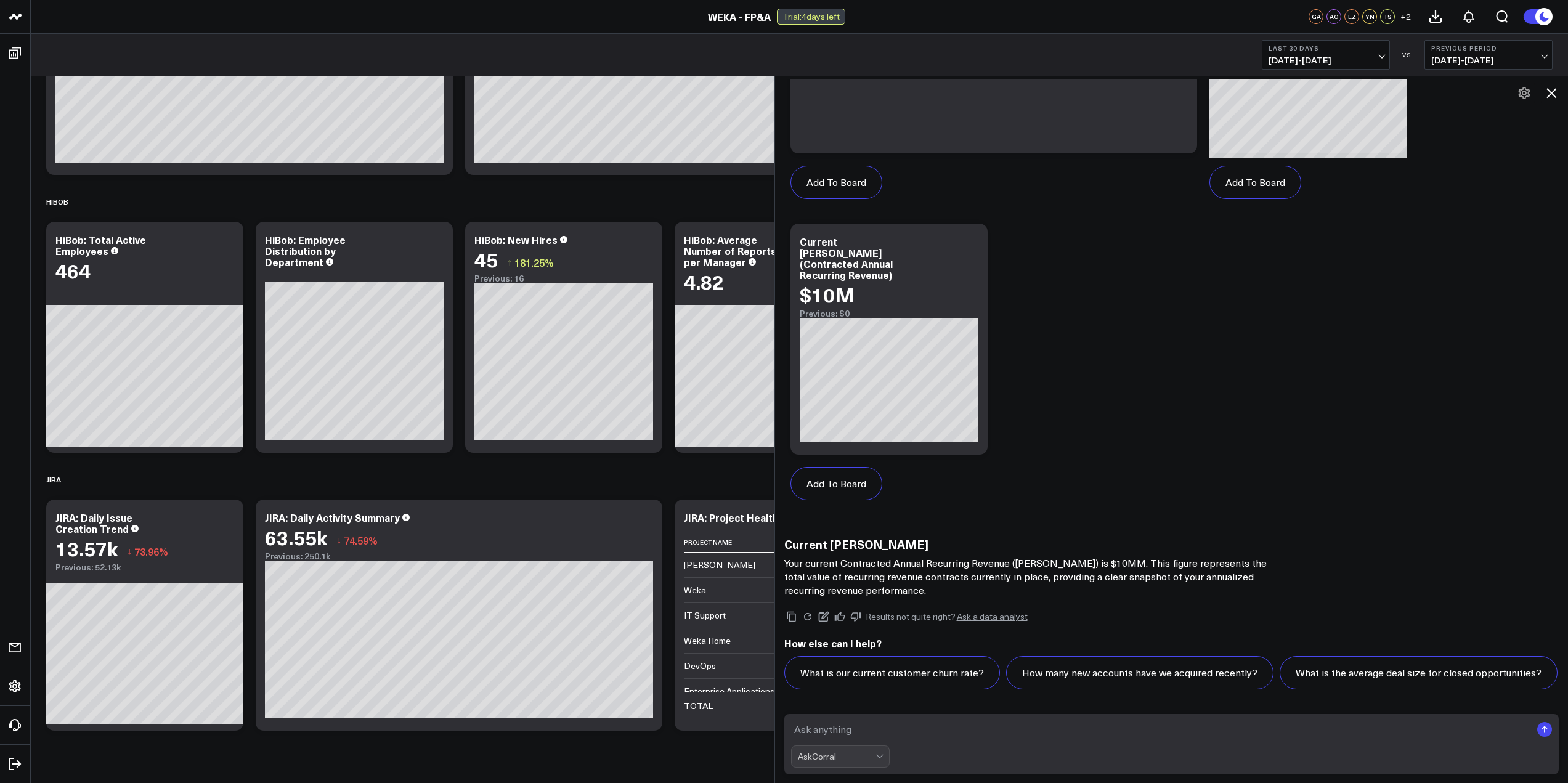
scroll to position [444, 0]
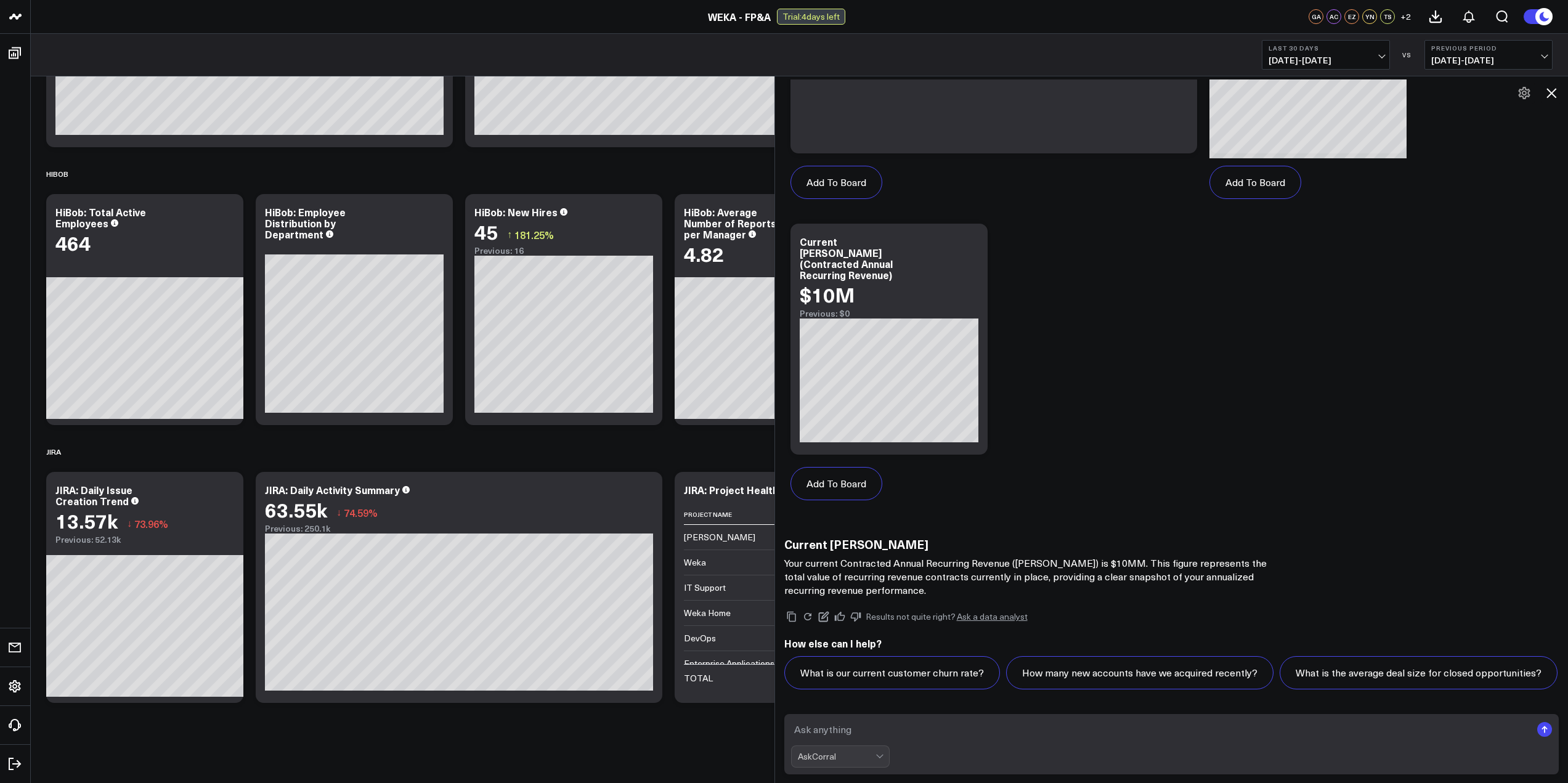
drag, startPoint x: 915, startPoint y: 725, endPoint x: 903, endPoint y: 724, distance: 12.0
click at [914, 725] on textarea at bounding box center [1161, 729] width 741 height 22
click at [903, 724] on textarea at bounding box center [1161, 729] width 741 height 22
click at [902, 726] on textarea at bounding box center [1161, 729] width 741 height 22
type textarea "what's our customer count?"
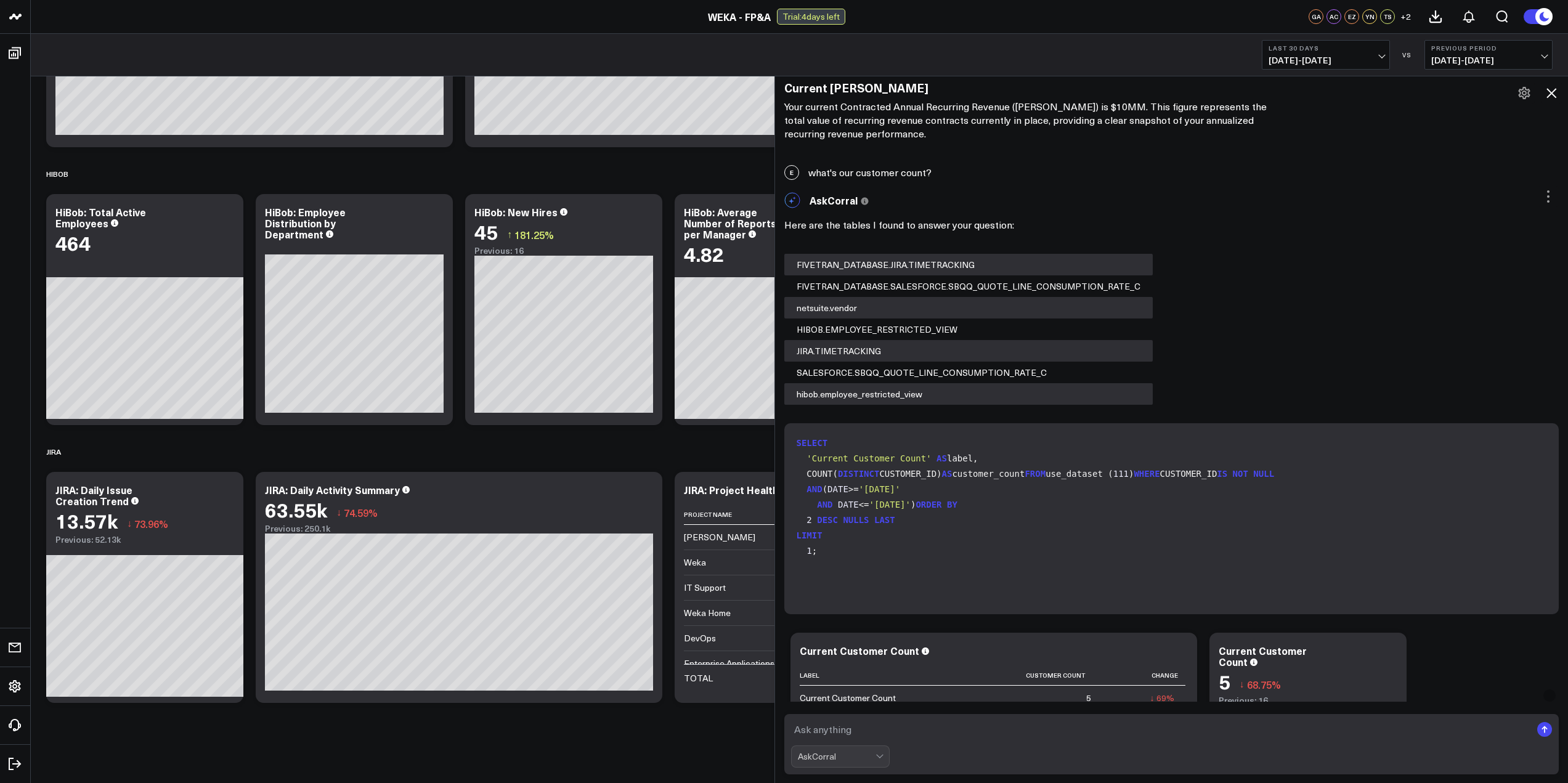
scroll to position [1785, 0]
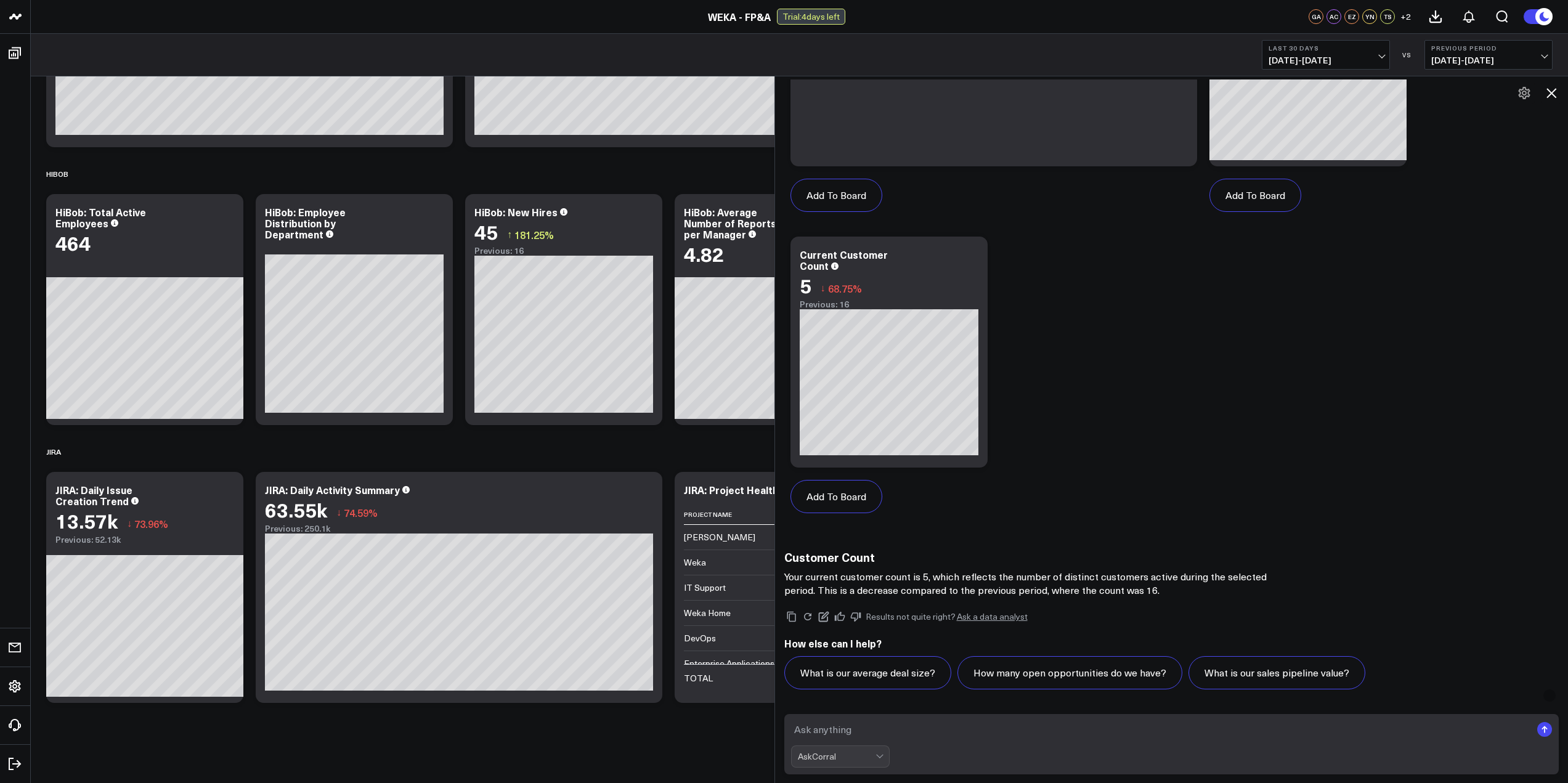
click at [1394, 429] on div "Add To Board Executive Summary NetSuite [PERSON_NAME]'s sandbox Data Quality As…" at bounding box center [1171, 230] width 775 height 602
click at [1464, 442] on div "Add To Board Executive Summary NetSuite [PERSON_NAME]'s sandbox Data Quality As…" at bounding box center [1171, 230] width 775 height 602
click at [1396, 430] on div "Add To Board Executive Summary NetSuite [PERSON_NAME]'s sandbox Data Quality As…" at bounding box center [1171, 230] width 775 height 602
click at [1443, 496] on div "Add To Board Executive Summary NetSuite [PERSON_NAME]'s sandbox Data Quality As…" at bounding box center [1171, 230] width 775 height 602
click at [1386, 417] on div "Add To Board Executive Summary NetSuite [PERSON_NAME]'s sandbox Data Quality As…" at bounding box center [1171, 230] width 775 height 602
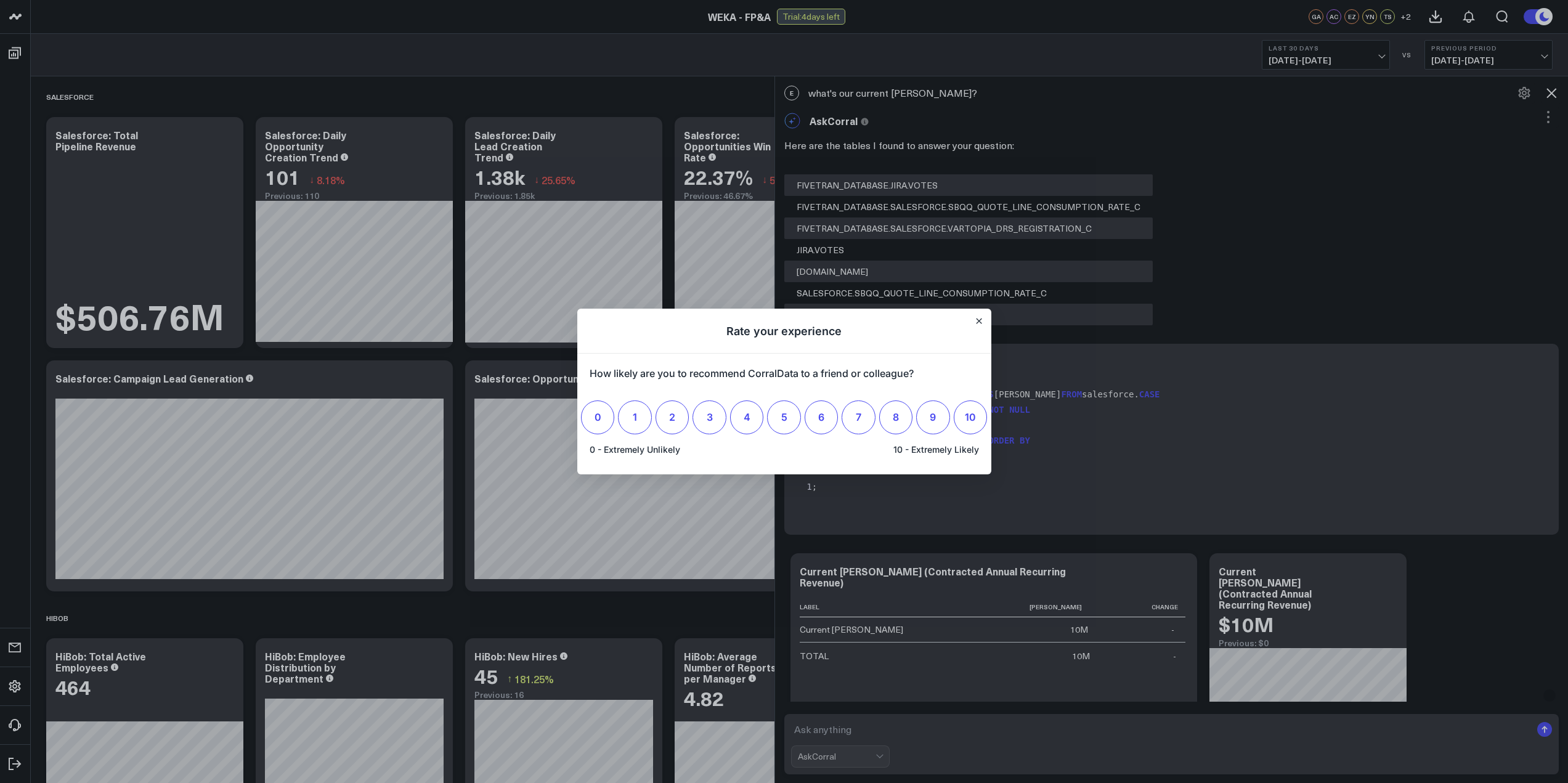
scroll to position [0, 0]
click at [437, 81] on div at bounding box center [784, 392] width 1568 height 783
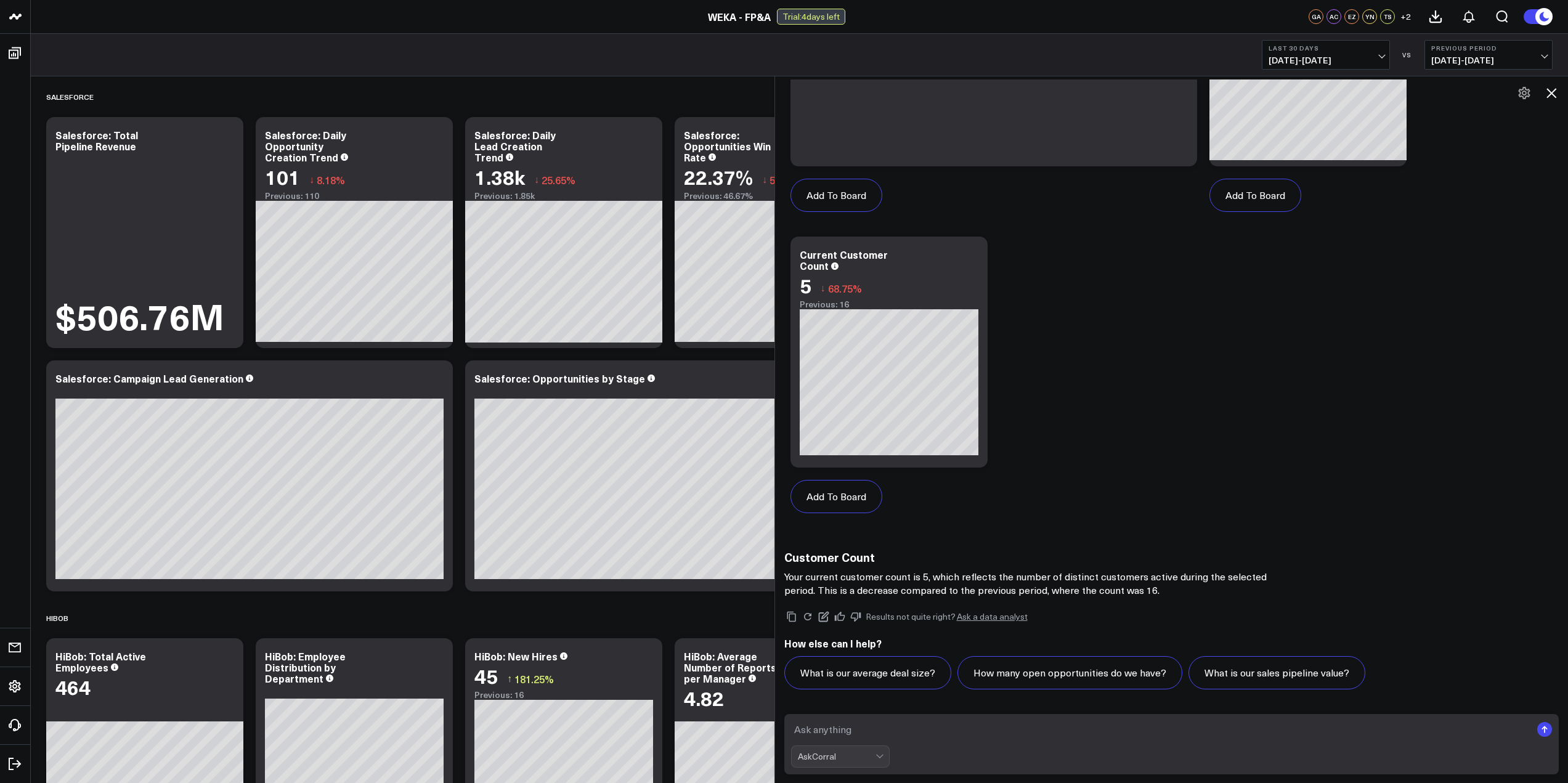
scroll to position [185, 0]
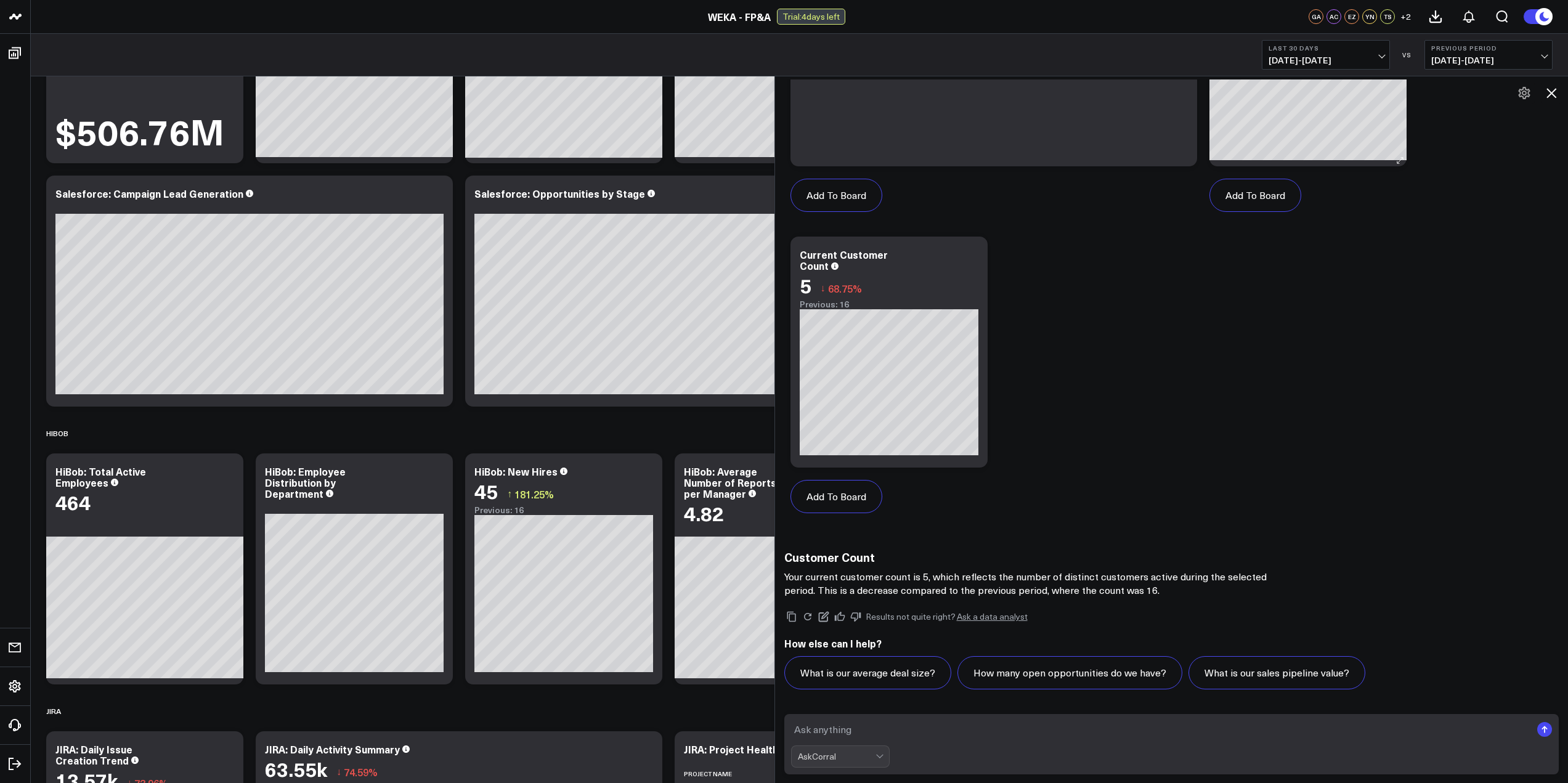
drag, startPoint x: 1552, startPoint y: 94, endPoint x: 1276, endPoint y: 162, distance: 284.3
click at [1554, 94] on icon at bounding box center [1551, 92] width 15 height 15
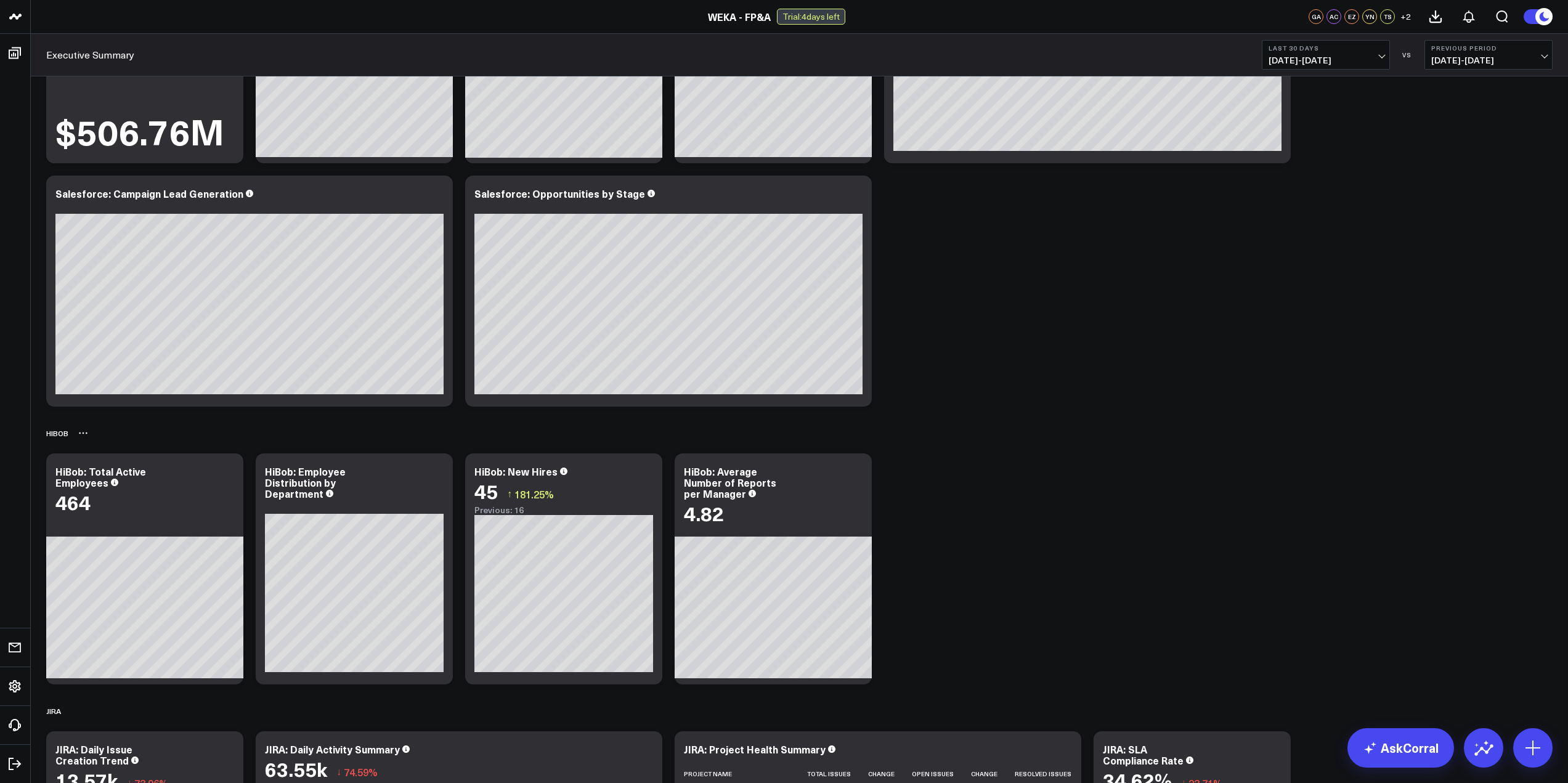
drag, startPoint x: 1310, startPoint y: 447, endPoint x: 1290, endPoint y: 431, distance: 25.6
click at [1310, 447] on div "Salesforce Modify via AI Copy link to widget Ask support Remove Create linked c…" at bounding box center [799, 430] width 1519 height 1077
click at [585, 511] on div "Previous: 16" at bounding box center [564, 509] width 179 height 10
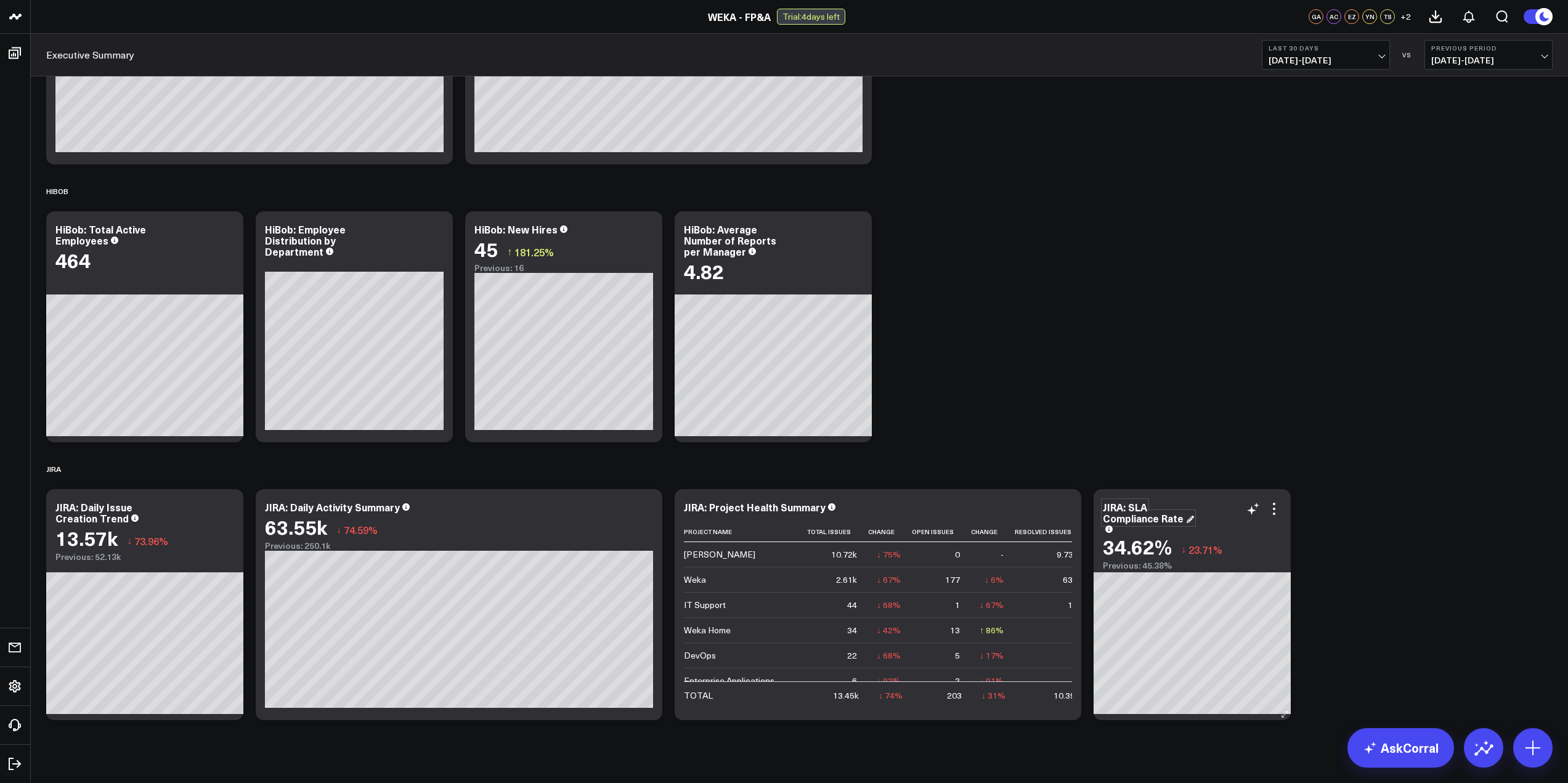
scroll to position [444, 0]
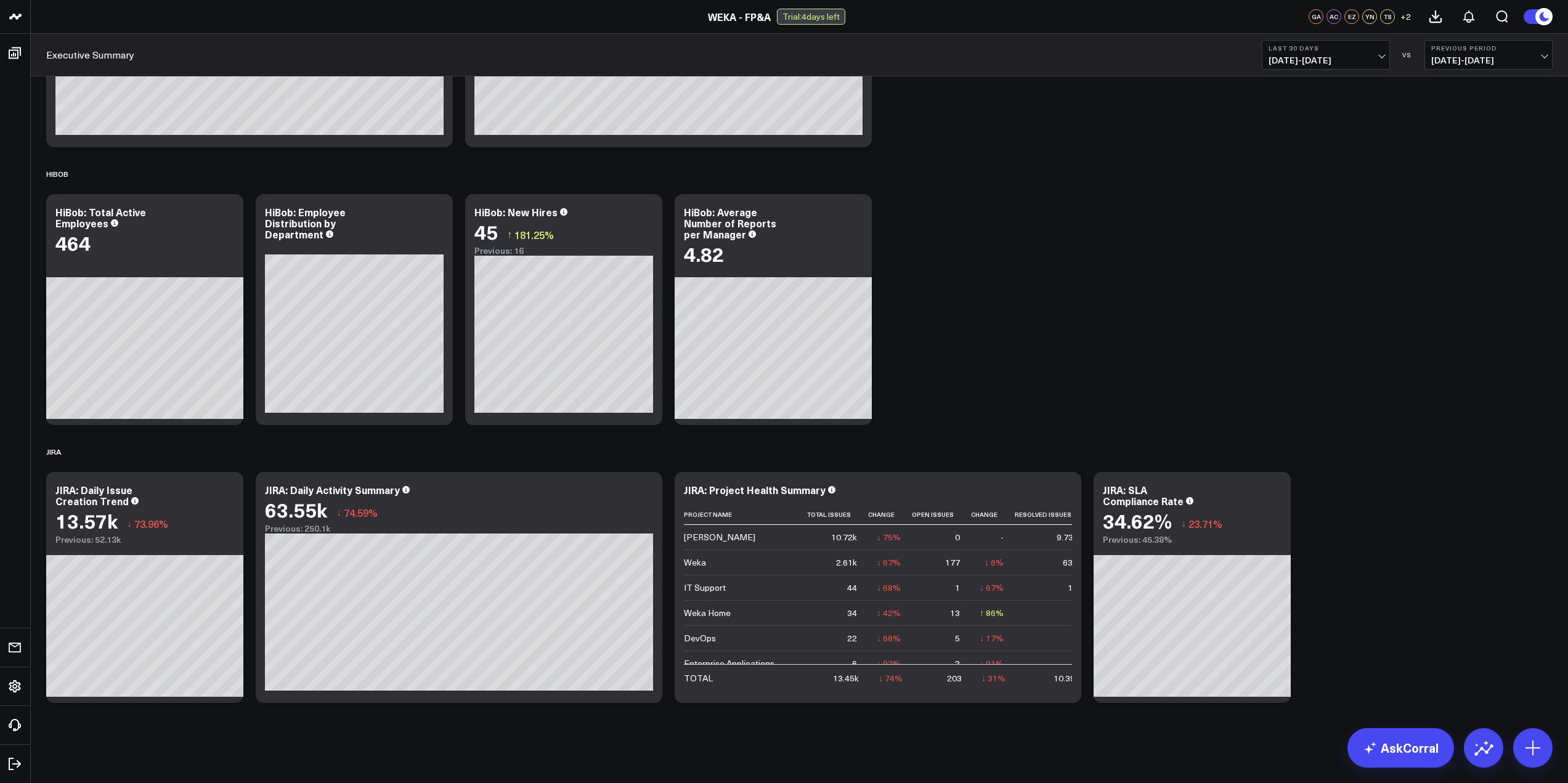
drag, startPoint x: 1033, startPoint y: 327, endPoint x: 1038, endPoint y: 261, distance: 66.2
click at [1033, 322] on div "Salesforce Modify via AI Copy link to widget Ask support Remove Create linked c…" at bounding box center [799, 170] width 1519 height 1077
click at [1036, 260] on div "Salesforce Modify via AI Copy link to widget Ask support Remove Create linked c…" at bounding box center [799, 170] width 1519 height 1077
drag, startPoint x: 1055, startPoint y: 318, endPoint x: 1052, endPoint y: 251, distance: 67.1
click at [1055, 315] on div "Salesforce Modify via AI Copy link to widget Ask support Remove Create linked c…" at bounding box center [799, 170] width 1519 height 1077
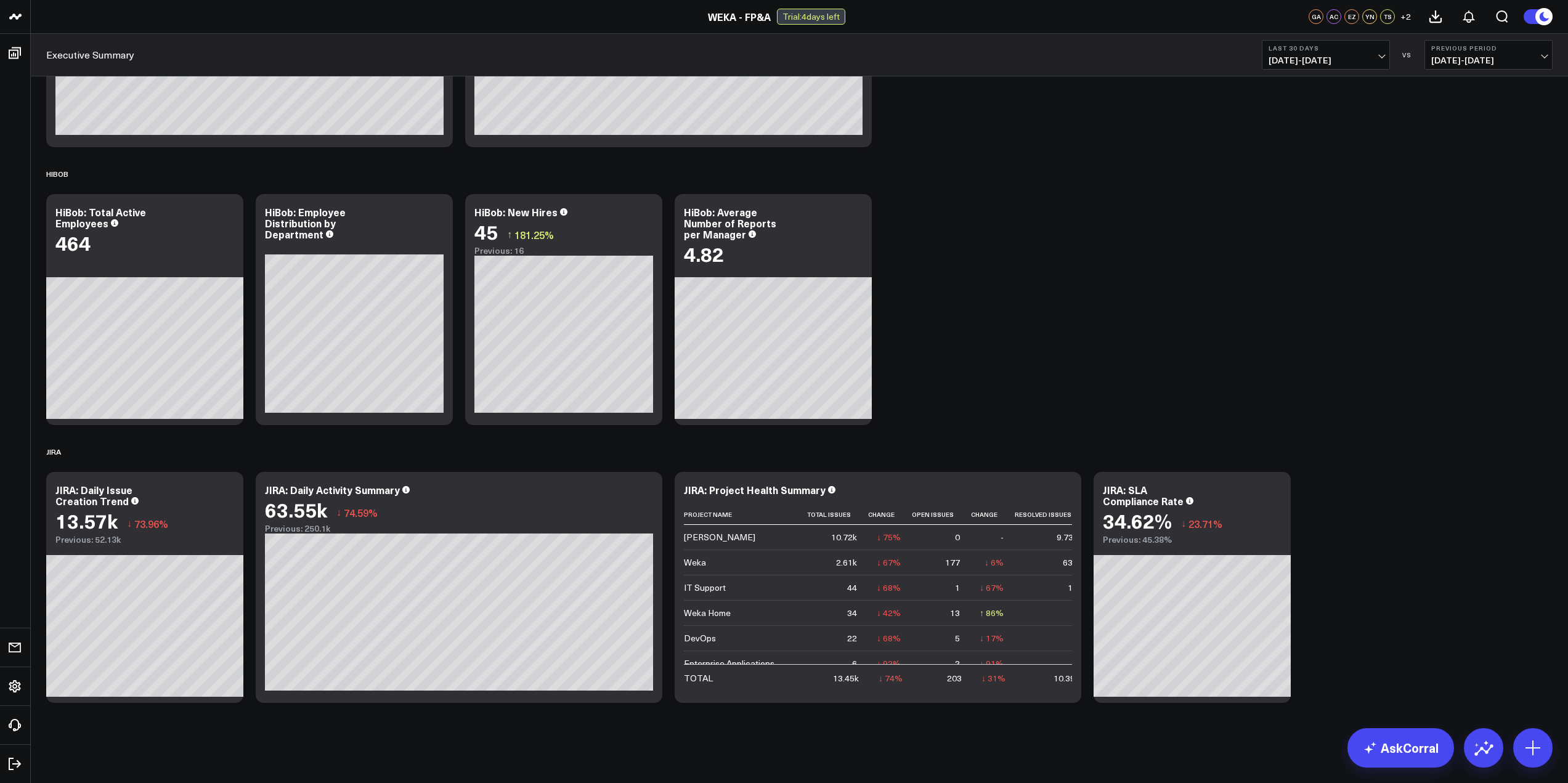
click at [1050, 252] on div "Salesforce Modify via AI Copy link to widget Ask support Remove Create linked c…" at bounding box center [799, 170] width 1519 height 1077
click at [563, 215] on icon at bounding box center [564, 212] width 8 height 8
click at [1225, 256] on div "Salesforce Modify via AI Copy link to widget Ask support Remove Create linked c…" at bounding box center [799, 170] width 1519 height 1077
drag, startPoint x: 1112, startPoint y: 265, endPoint x: 1166, endPoint y: 266, distance: 54.0
click at [1114, 265] on div "Salesforce Modify via AI Copy link to widget Ask support Remove Create linked c…" at bounding box center [799, 170] width 1519 height 1077
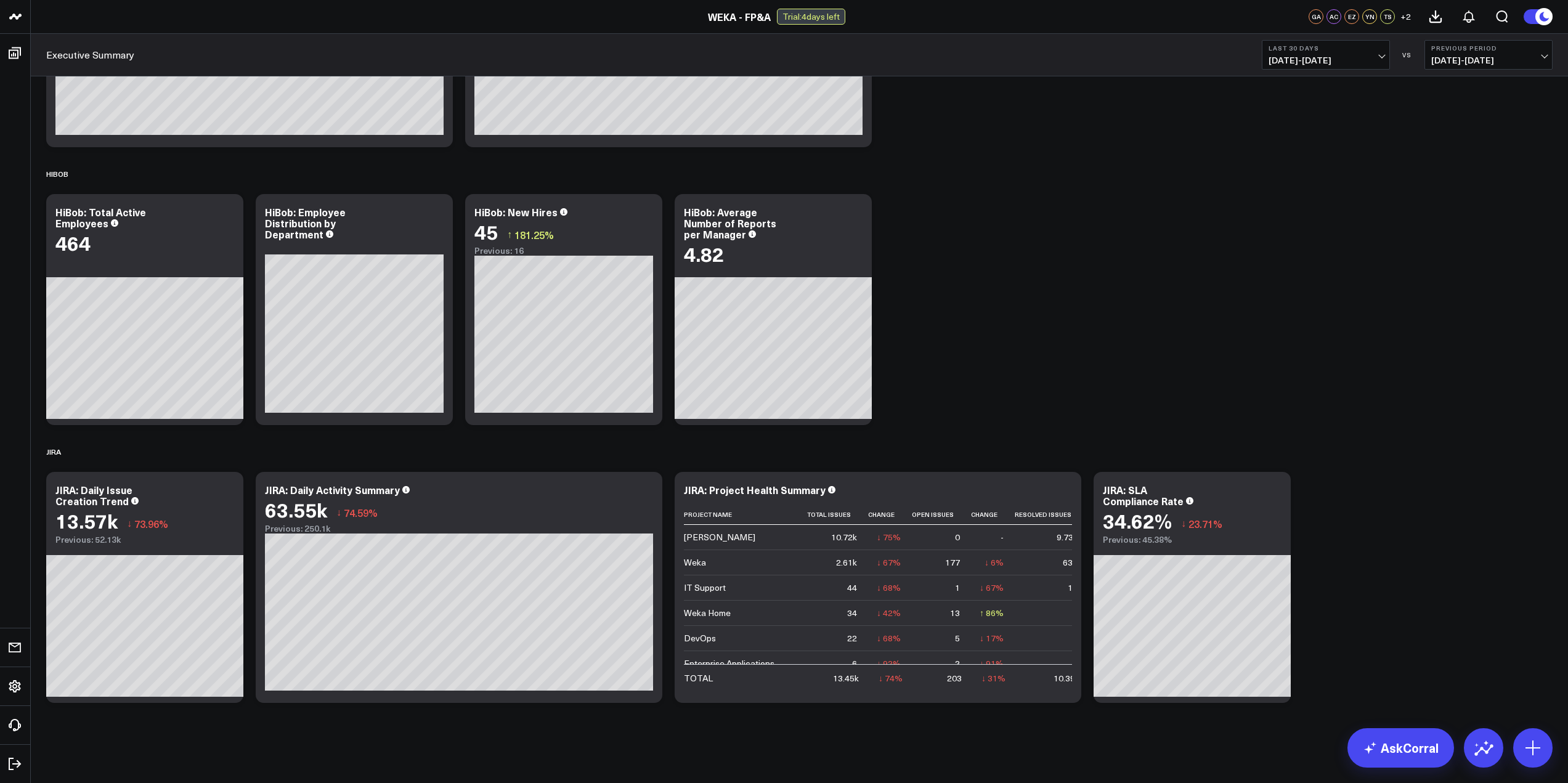
click at [1166, 266] on div "Salesforce Modify via AI Copy link to widget Ask support Remove Create linked c…" at bounding box center [799, 170] width 1519 height 1077
